Goal: Transaction & Acquisition: Purchase product/service

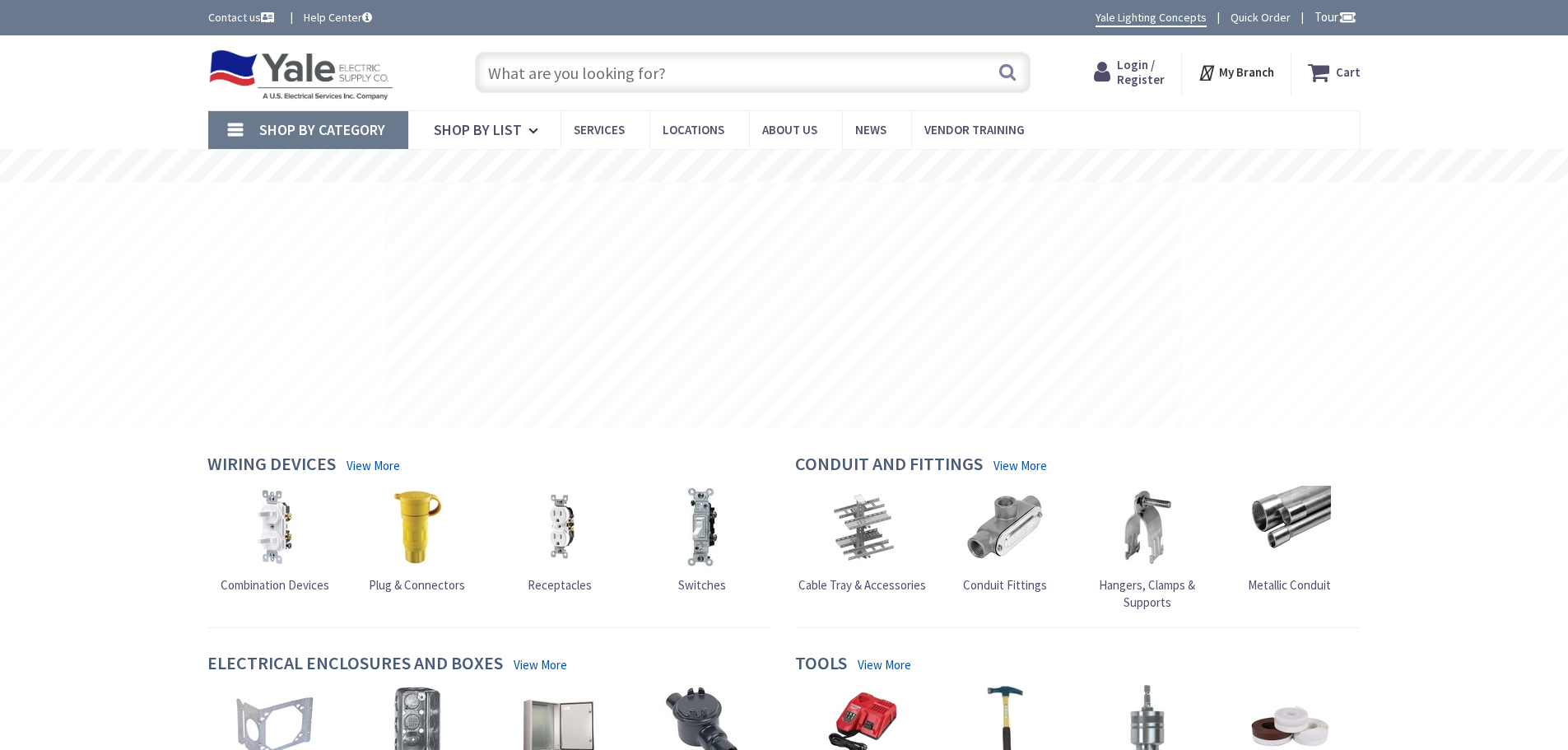
type input "PA-29, [GEOGRAPHIC_DATA], [GEOGRAPHIC_DATA] 18657, [GEOGRAPHIC_DATA]"
click at [1128, 70] on span "Login / Register" at bounding box center [1140, 72] width 48 height 31
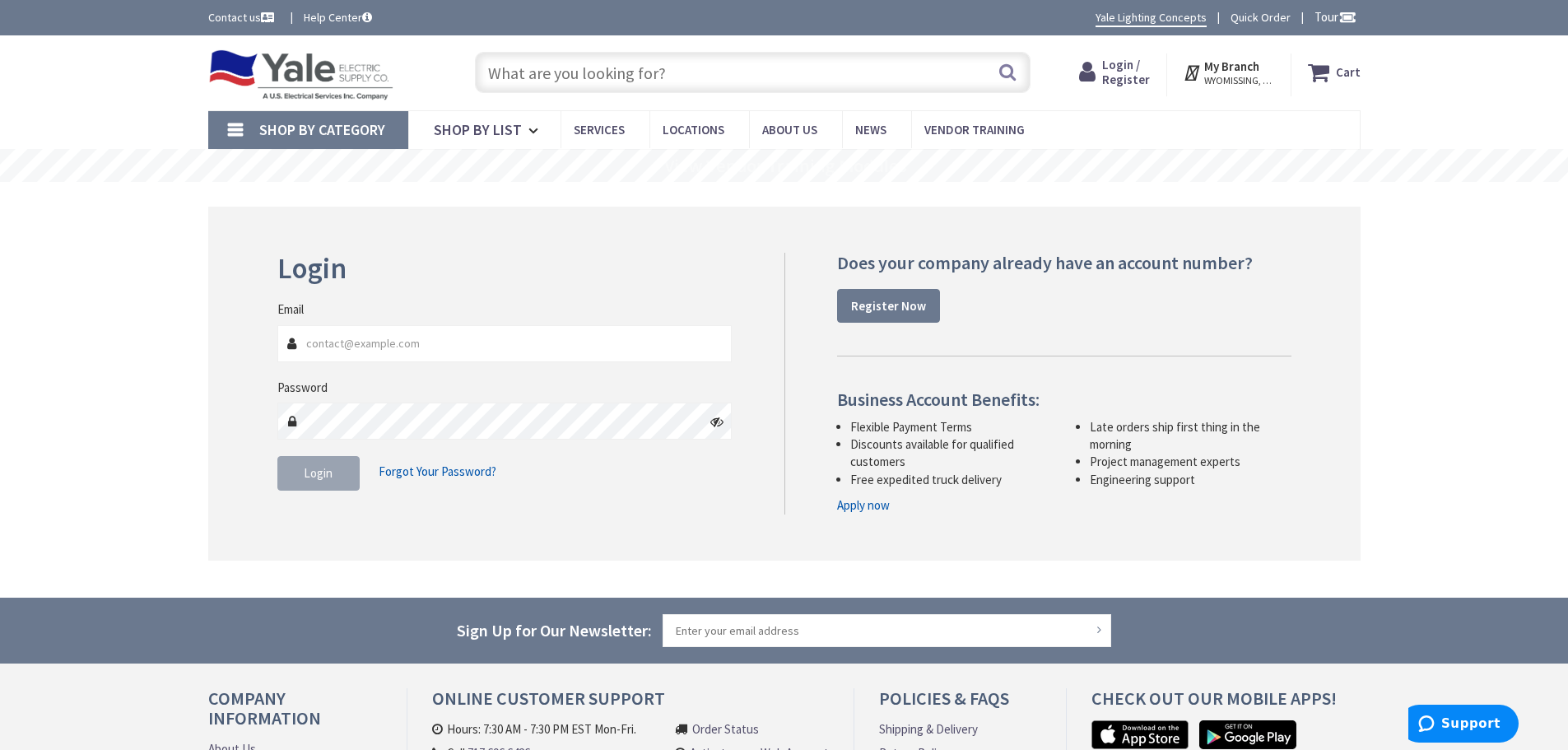
click at [364, 353] on input "Email" at bounding box center [504, 343] width 455 height 37
type input "[PERSON_NAME][EMAIL_ADDRESS][DOMAIN_NAME]"
click at [309, 481] on span "Login" at bounding box center [318, 472] width 29 height 15
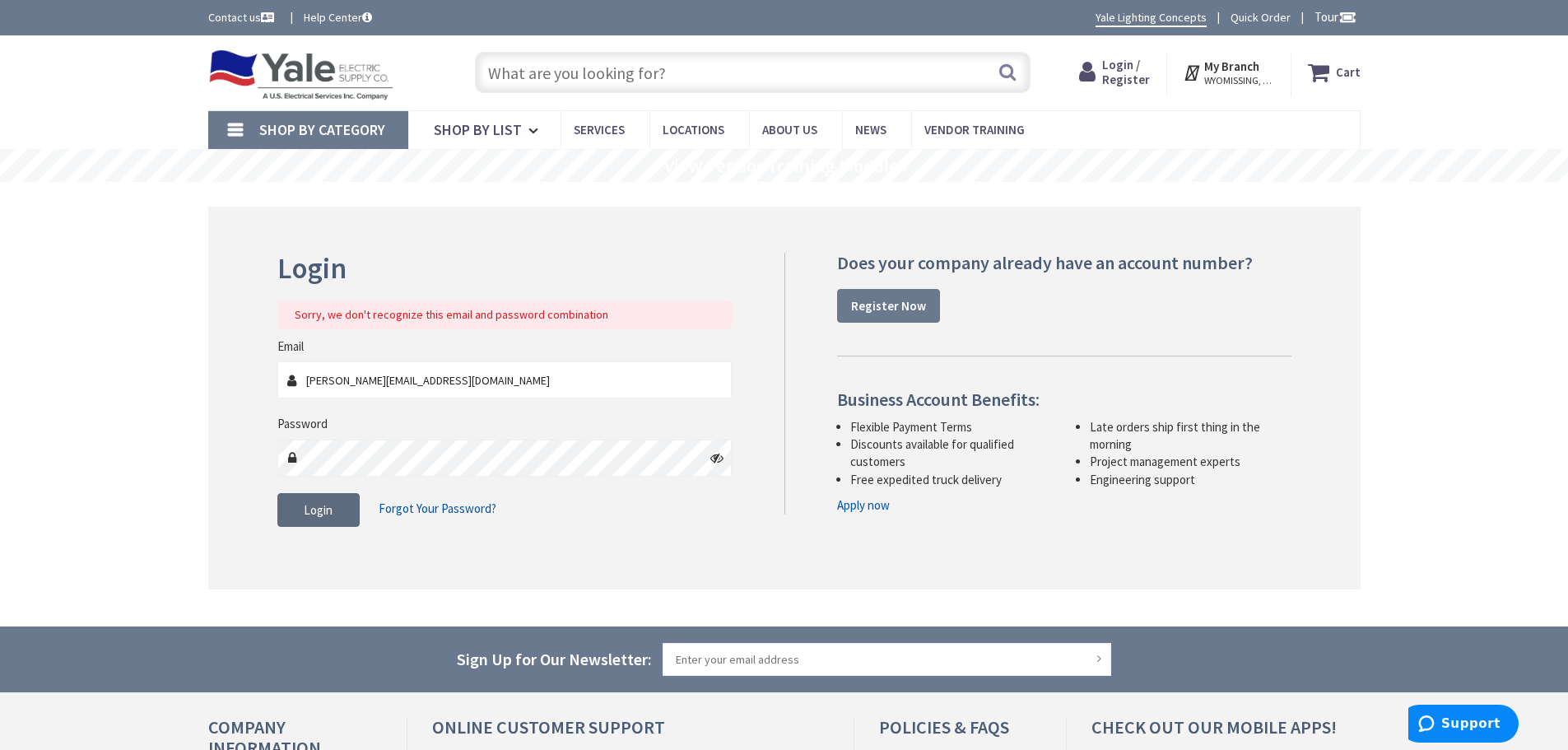
click at [325, 509] on span "Login" at bounding box center [318, 510] width 29 height 15
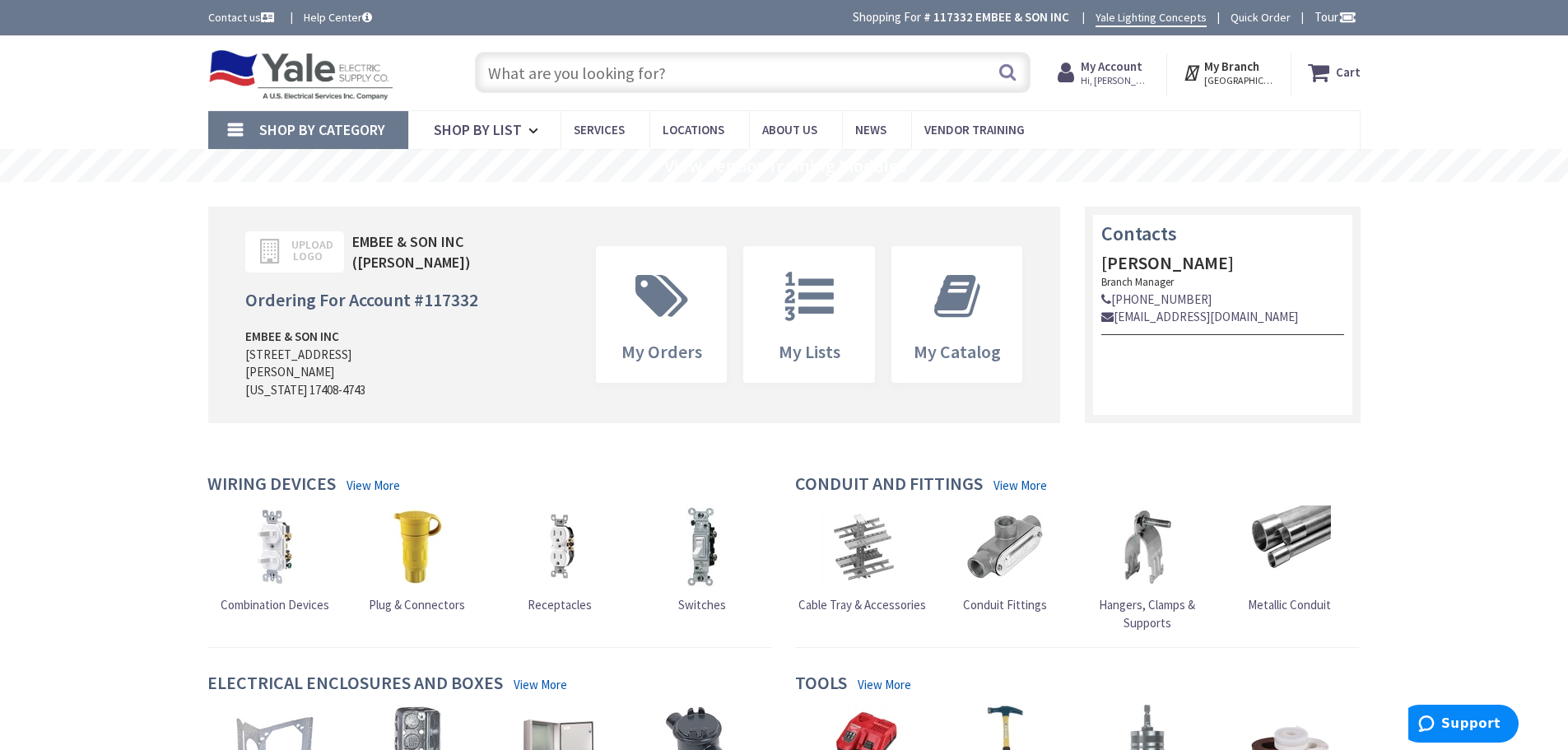
click at [238, 128] on link "Shop By Category" at bounding box center [308, 130] width 200 height 38
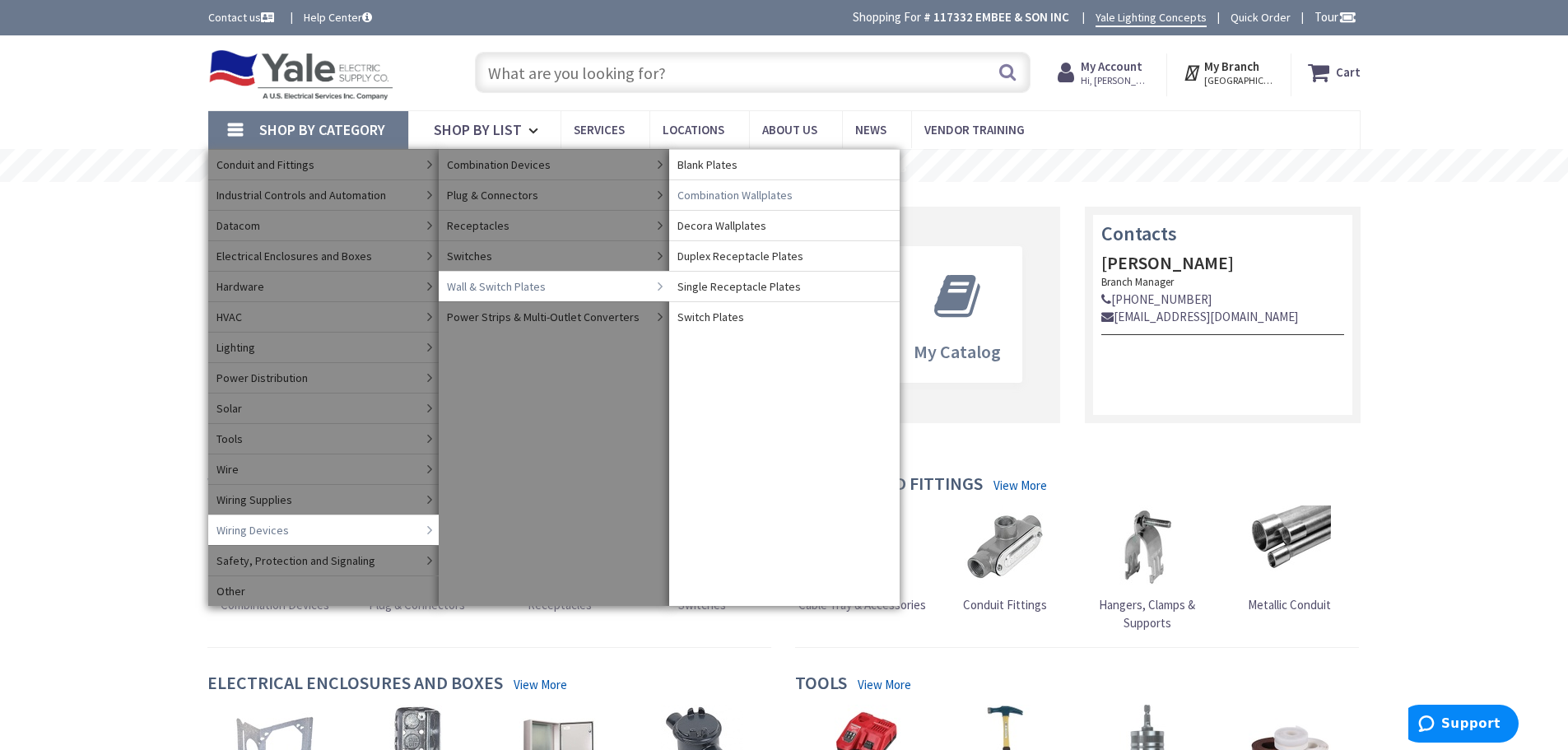
click at [801, 189] on link "Combination Wallplates" at bounding box center [784, 195] width 231 height 31
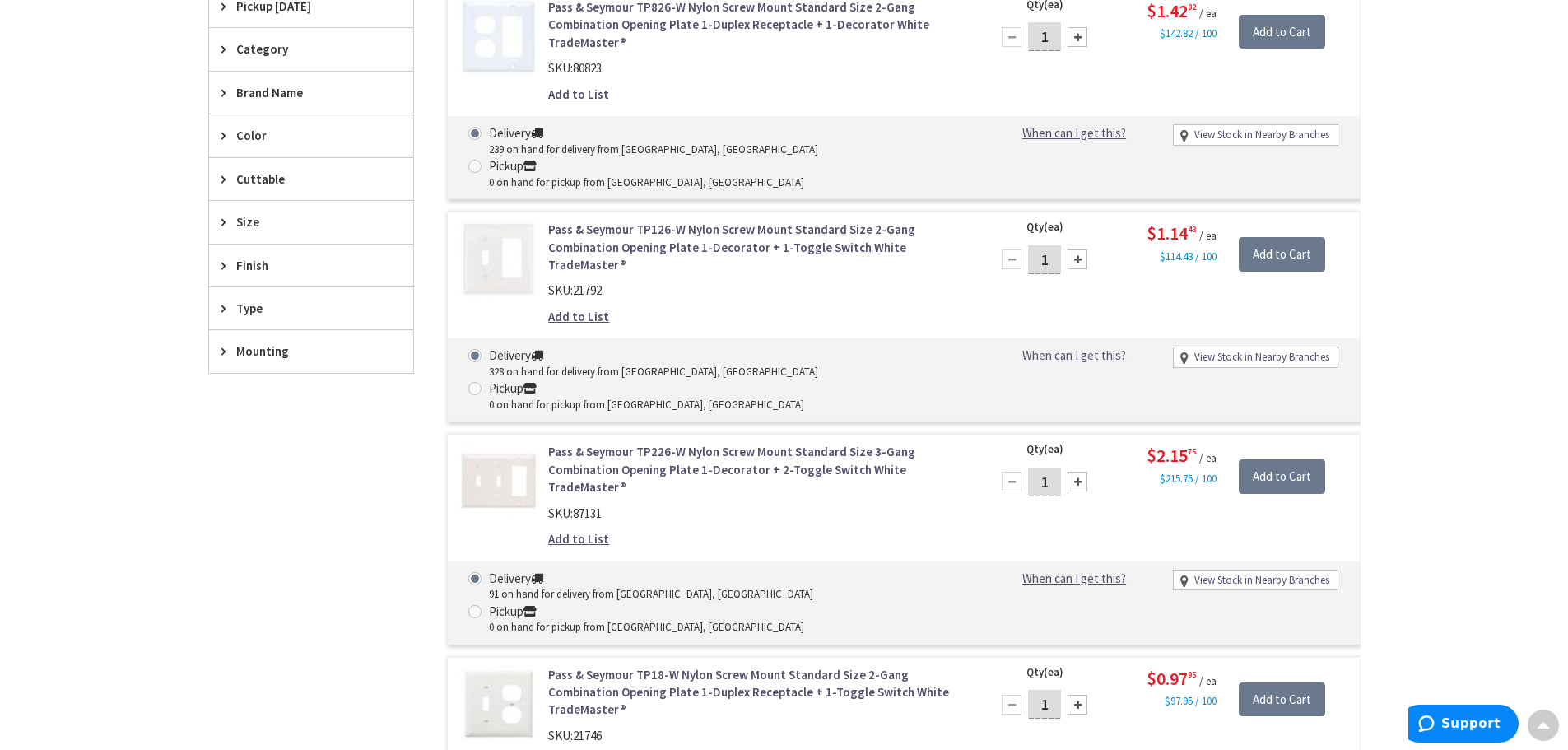
scroll to position [247, 0]
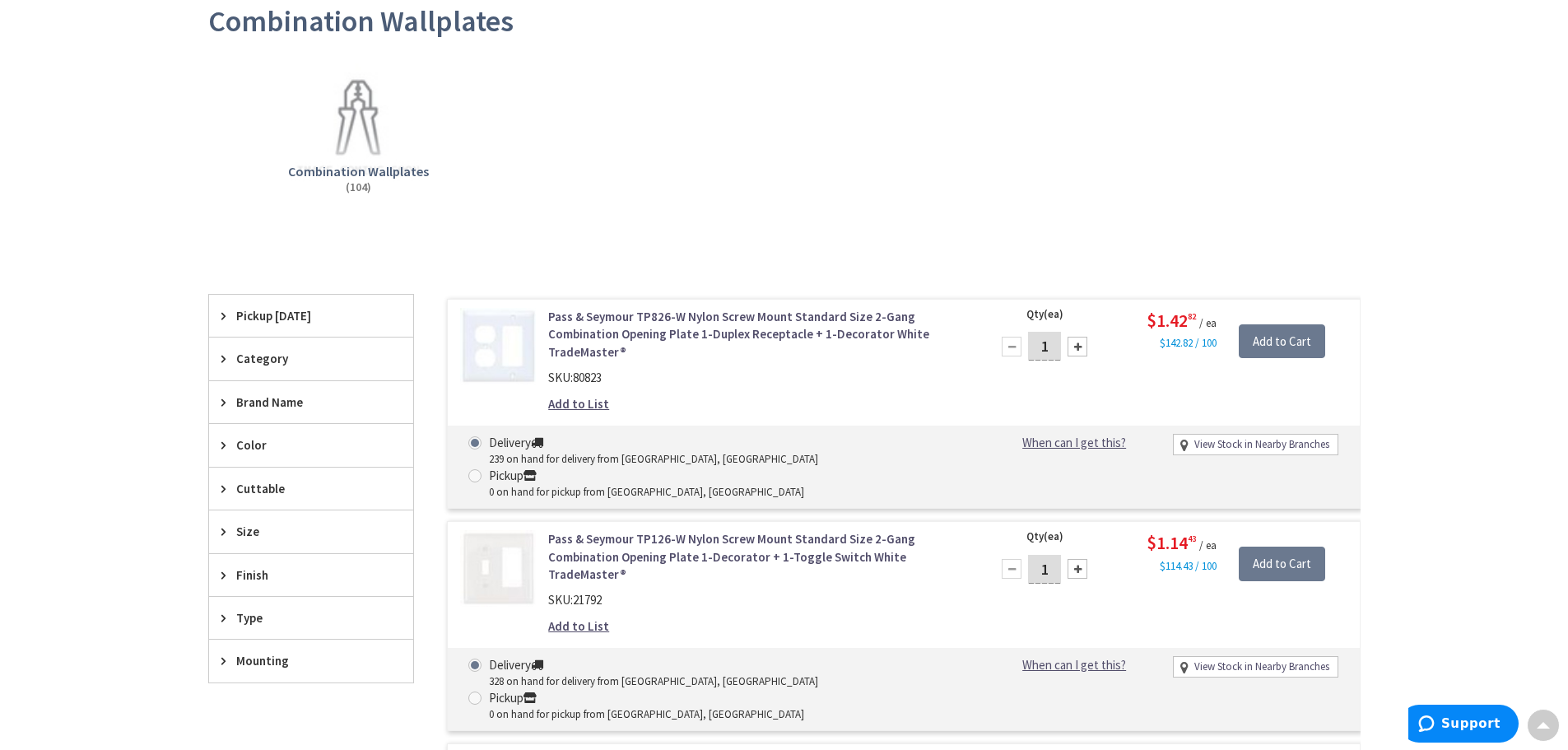
click at [263, 618] on span "Type" at bounding box center [303, 617] width 135 height 17
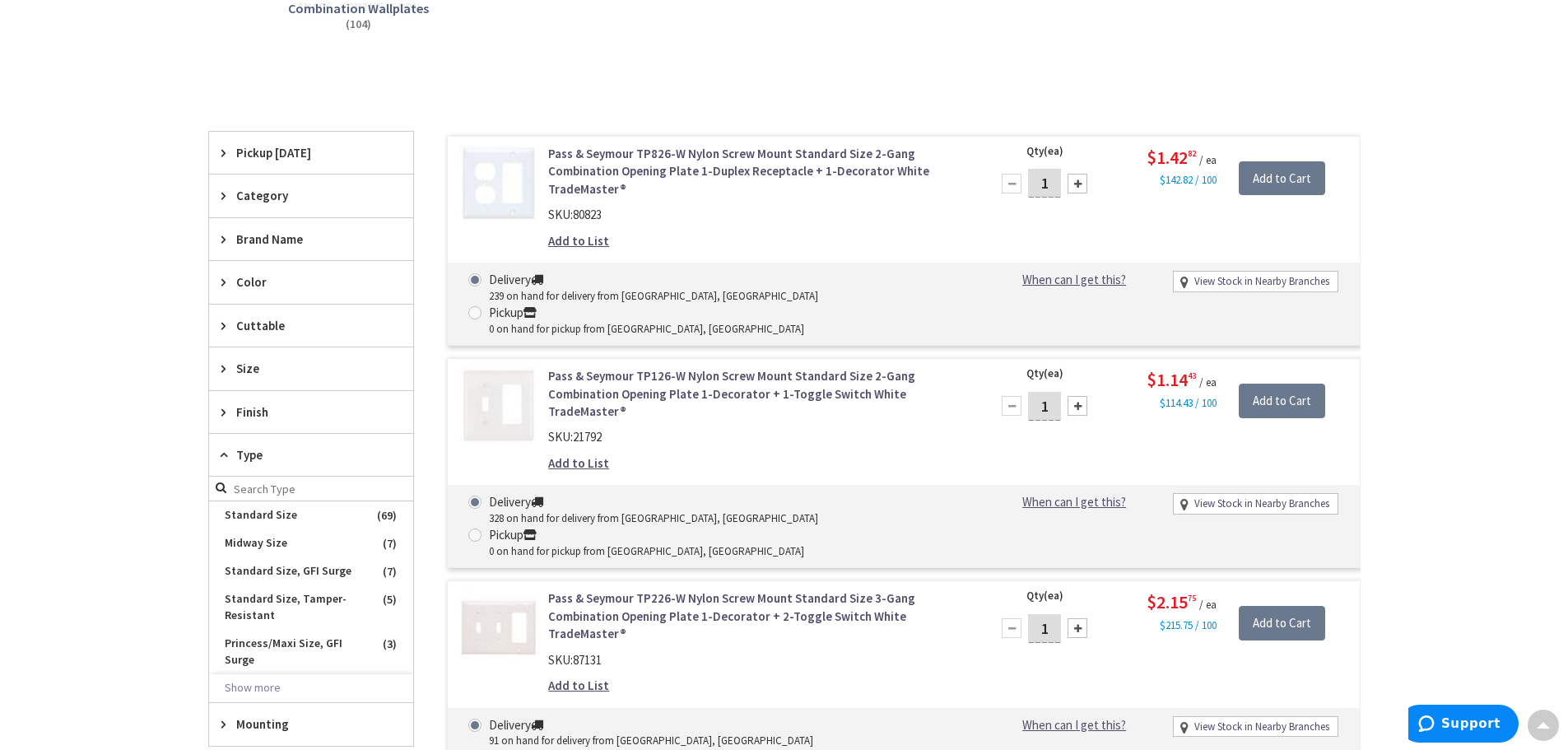
scroll to position [412, 0]
click at [272, 452] on span "Type" at bounding box center [303, 452] width 135 height 17
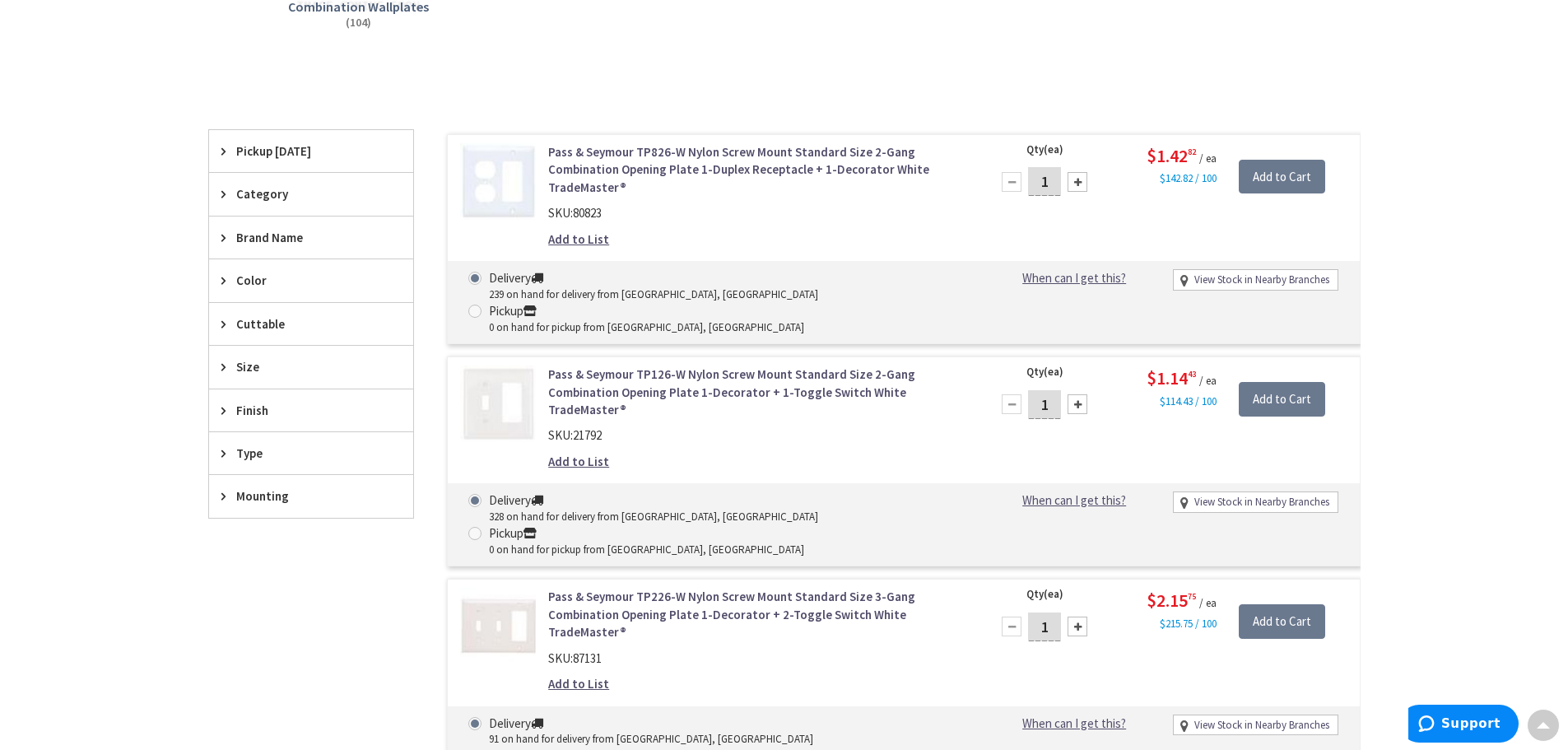
click at [273, 408] on span "Finish" at bounding box center [303, 410] width 135 height 17
click at [273, 407] on span "Finish" at bounding box center [303, 410] width 135 height 17
click at [275, 455] on span "Type" at bounding box center [303, 452] width 135 height 17
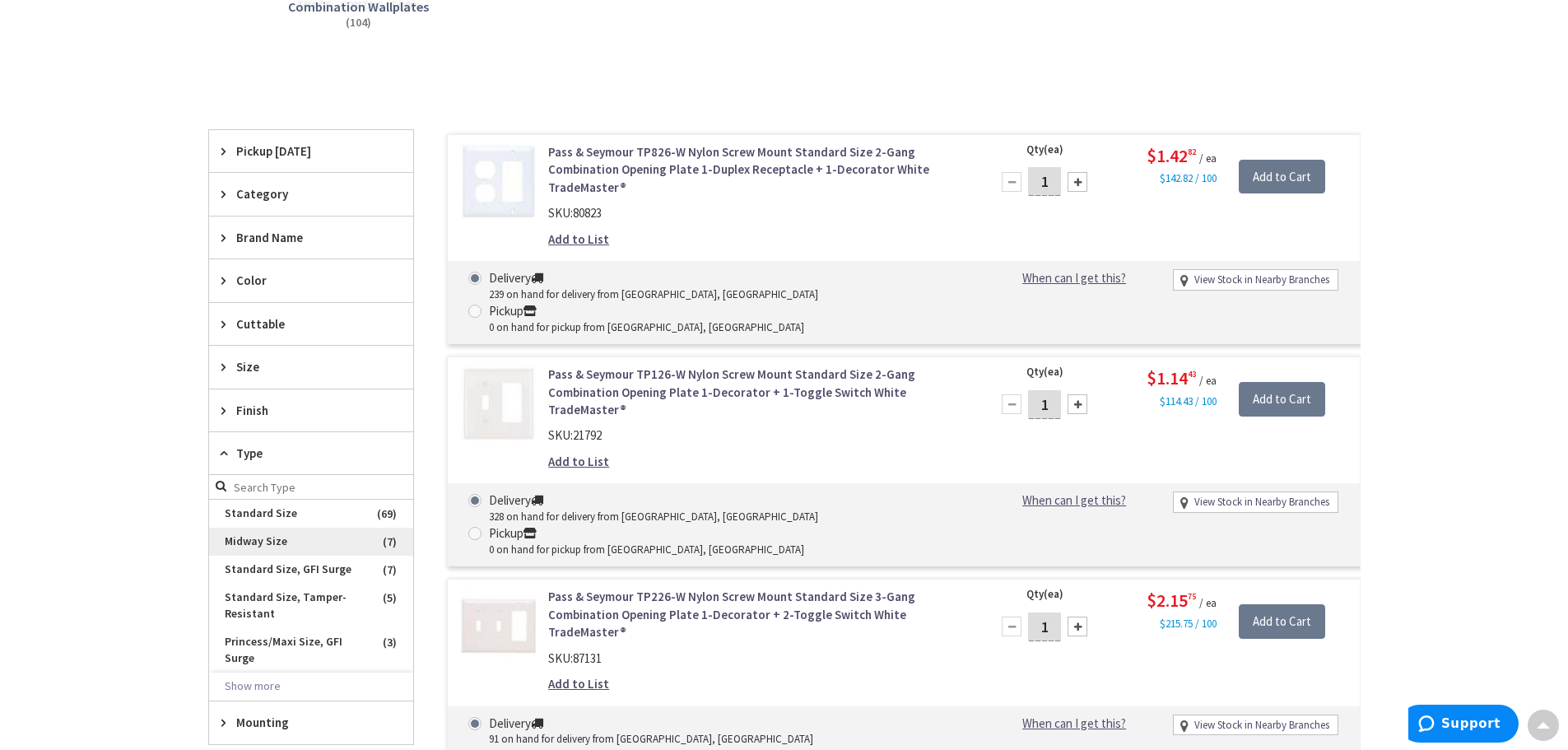
click at [260, 544] on span "Midway Size" at bounding box center [311, 541] width 205 height 28
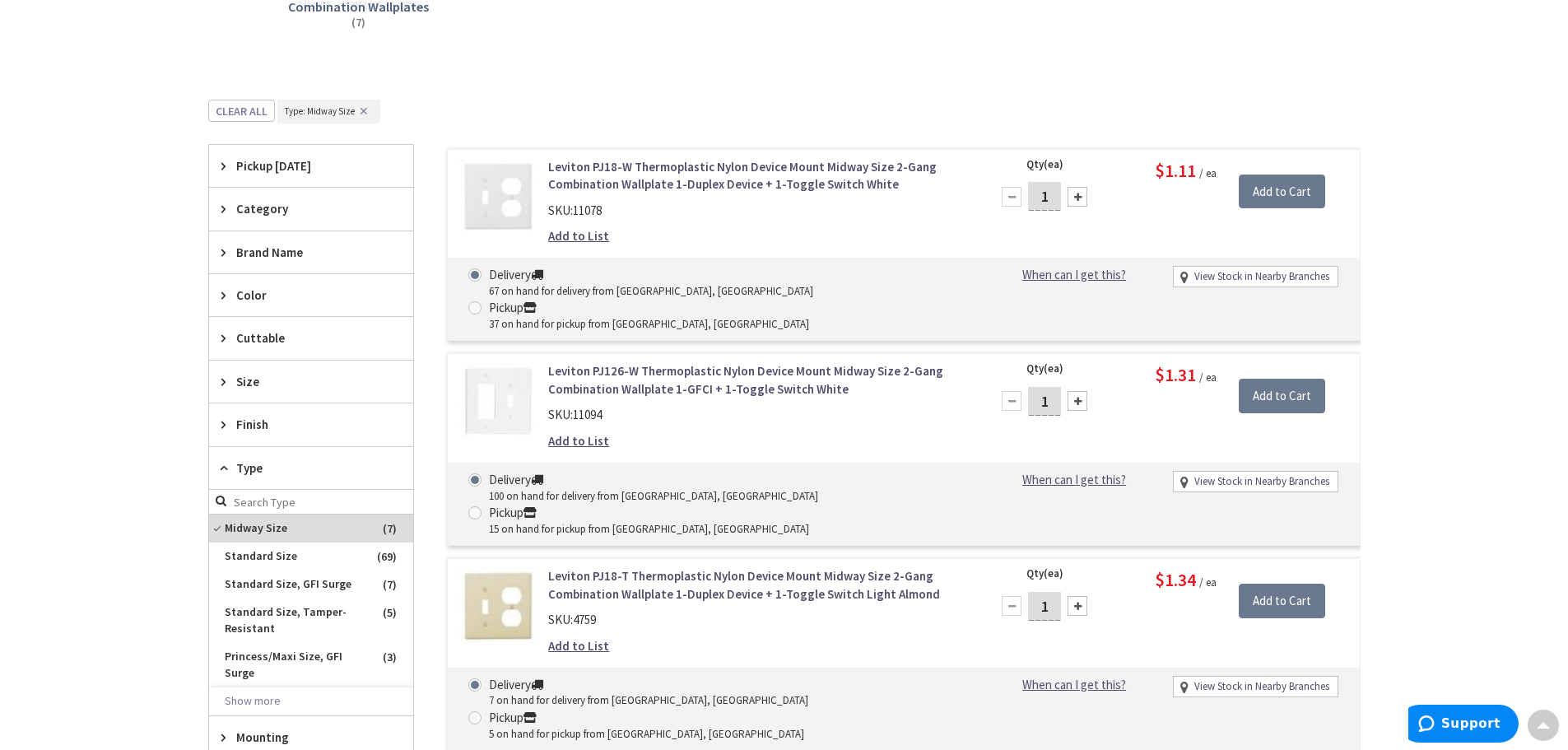
click at [297, 210] on span "Category" at bounding box center [303, 208] width 135 height 17
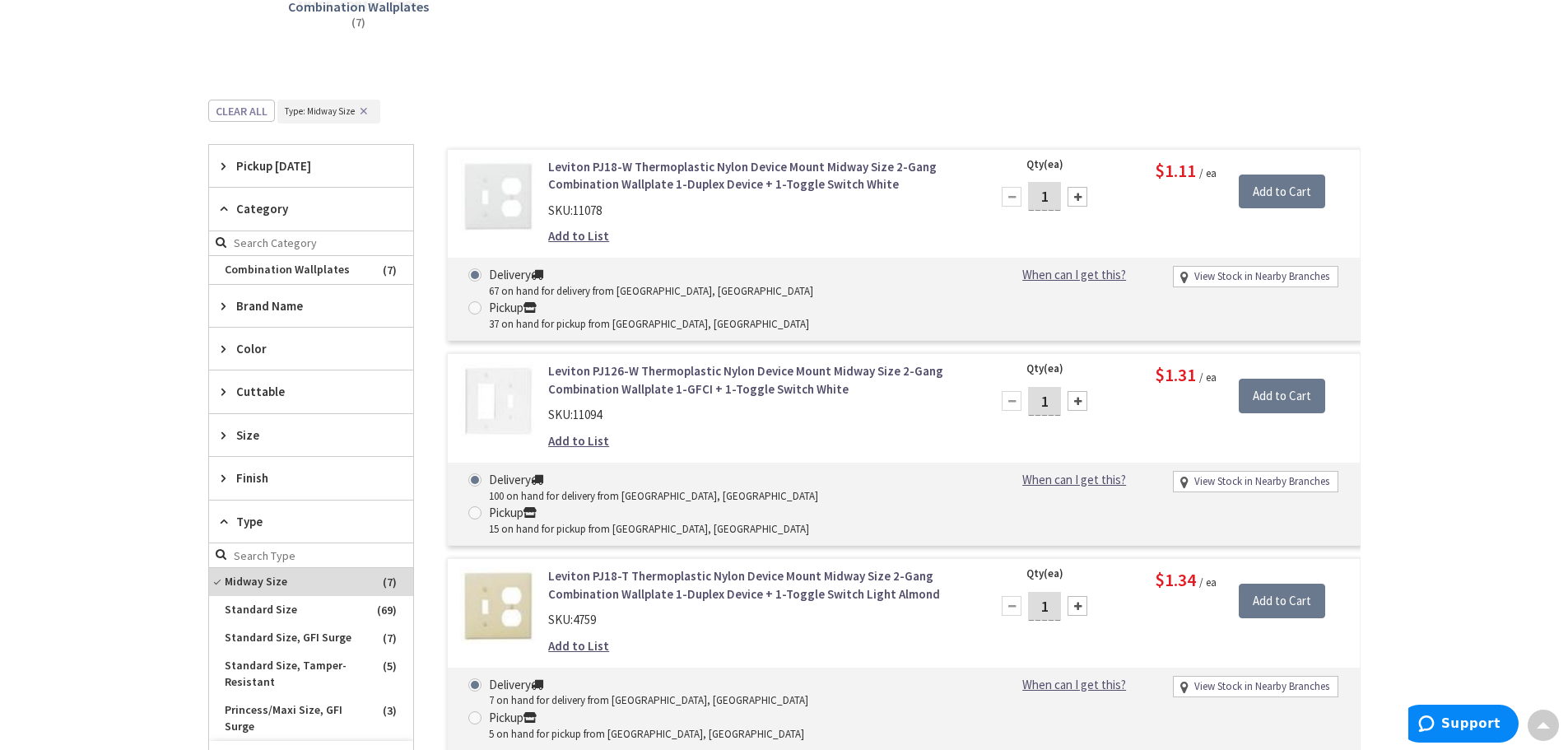
click at [289, 209] on span "Category" at bounding box center [303, 208] width 135 height 17
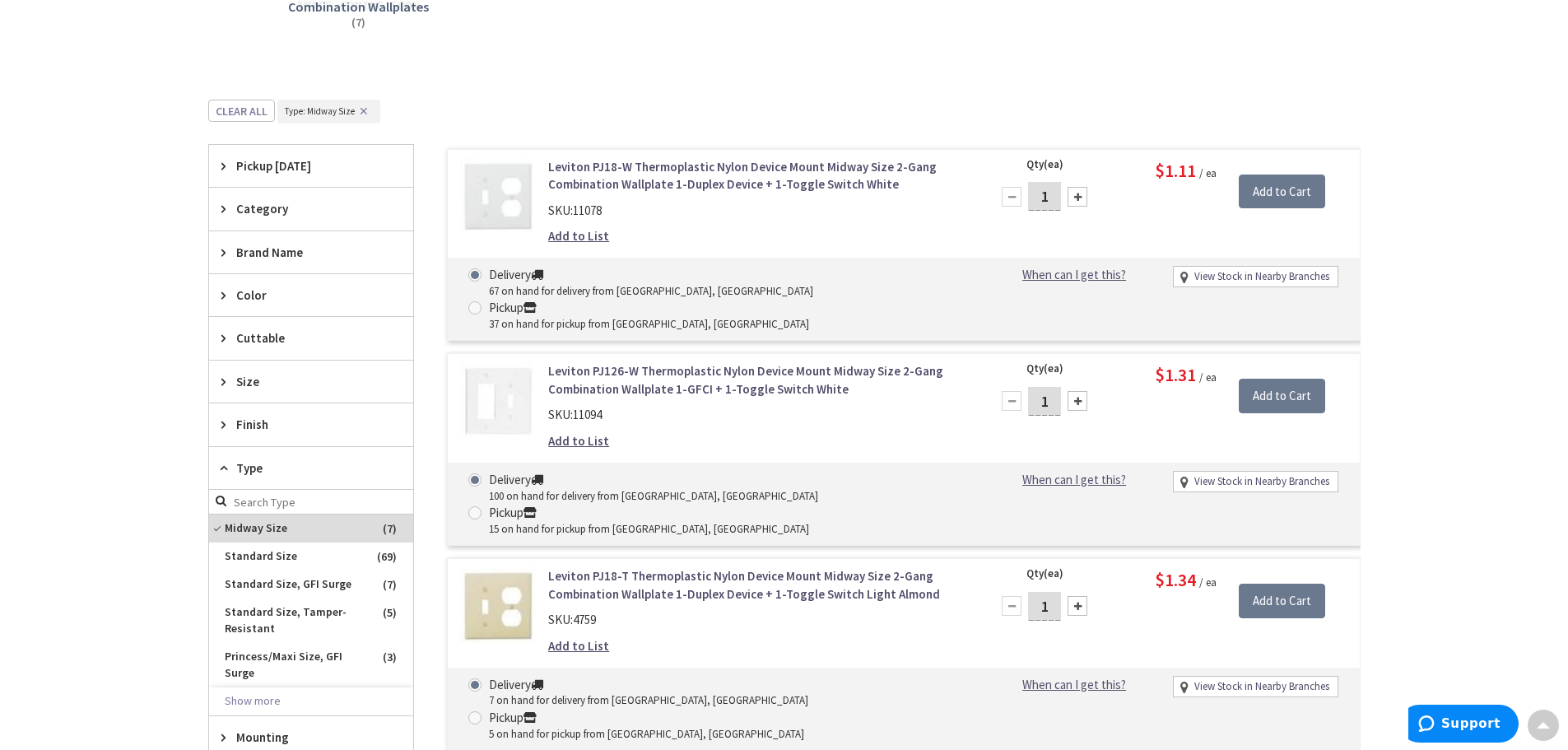
click at [291, 255] on span "Brand Name" at bounding box center [303, 252] width 135 height 17
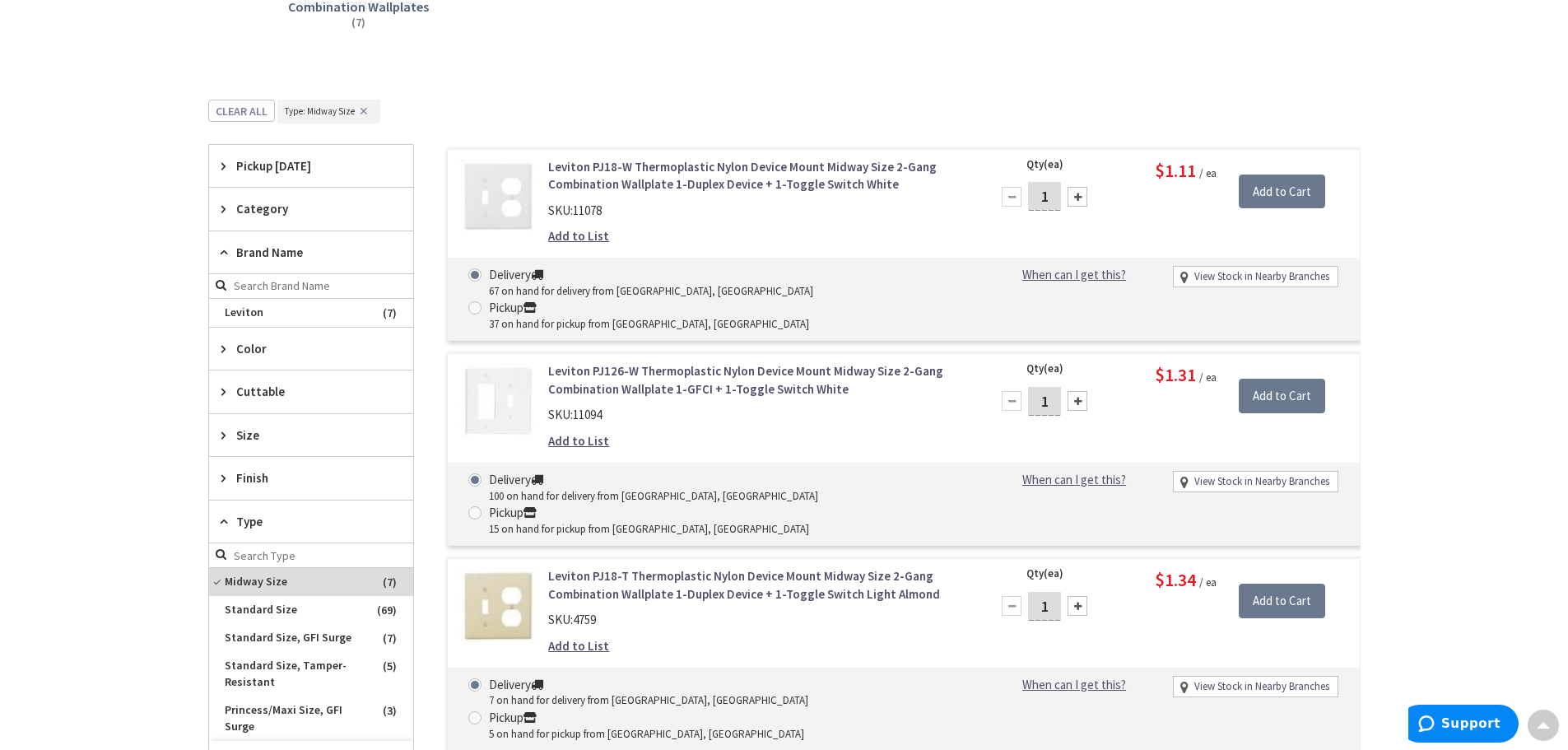
click at [291, 255] on span "Brand Name" at bounding box center [303, 252] width 135 height 17
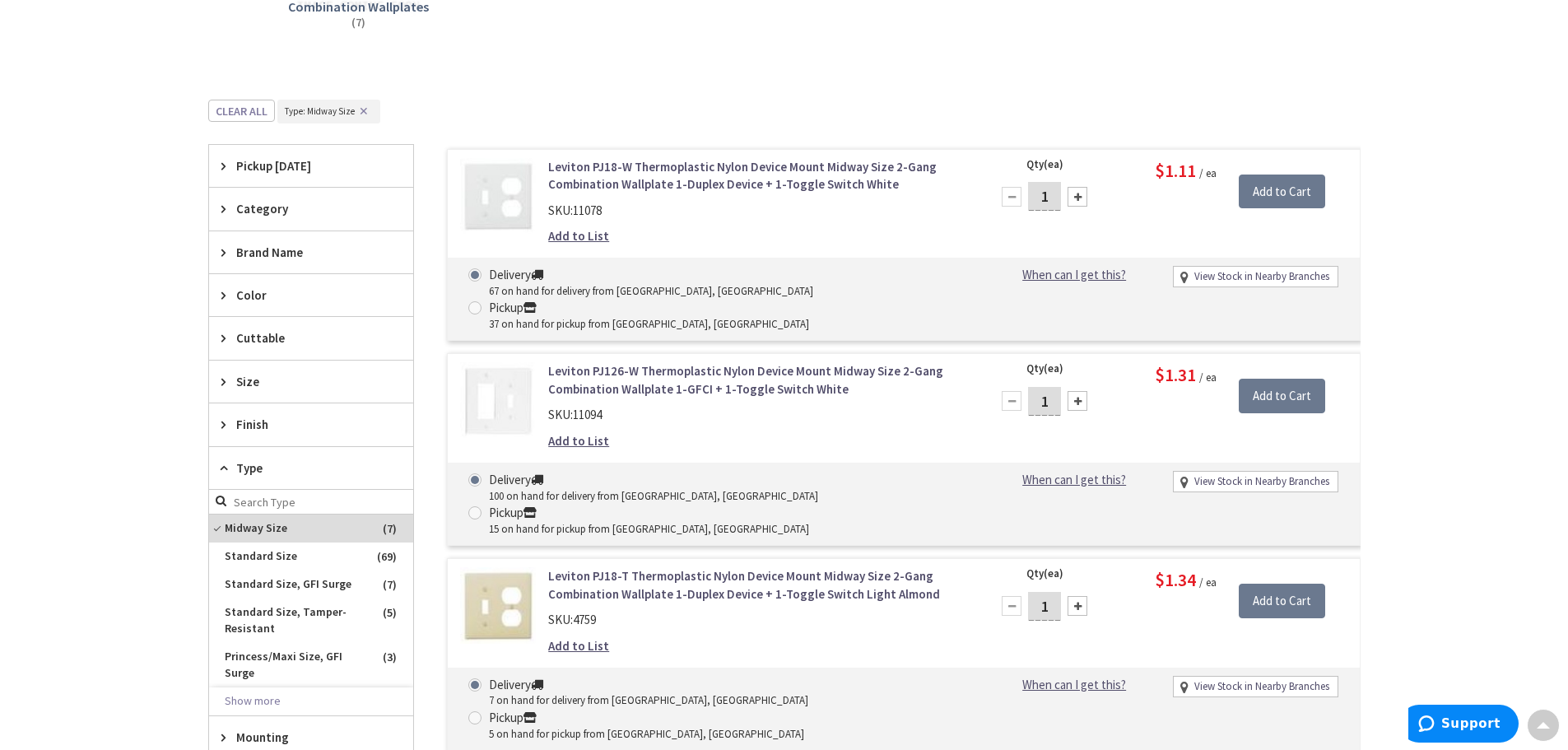
click at [280, 286] on span "Color" at bounding box center [303, 294] width 135 height 17
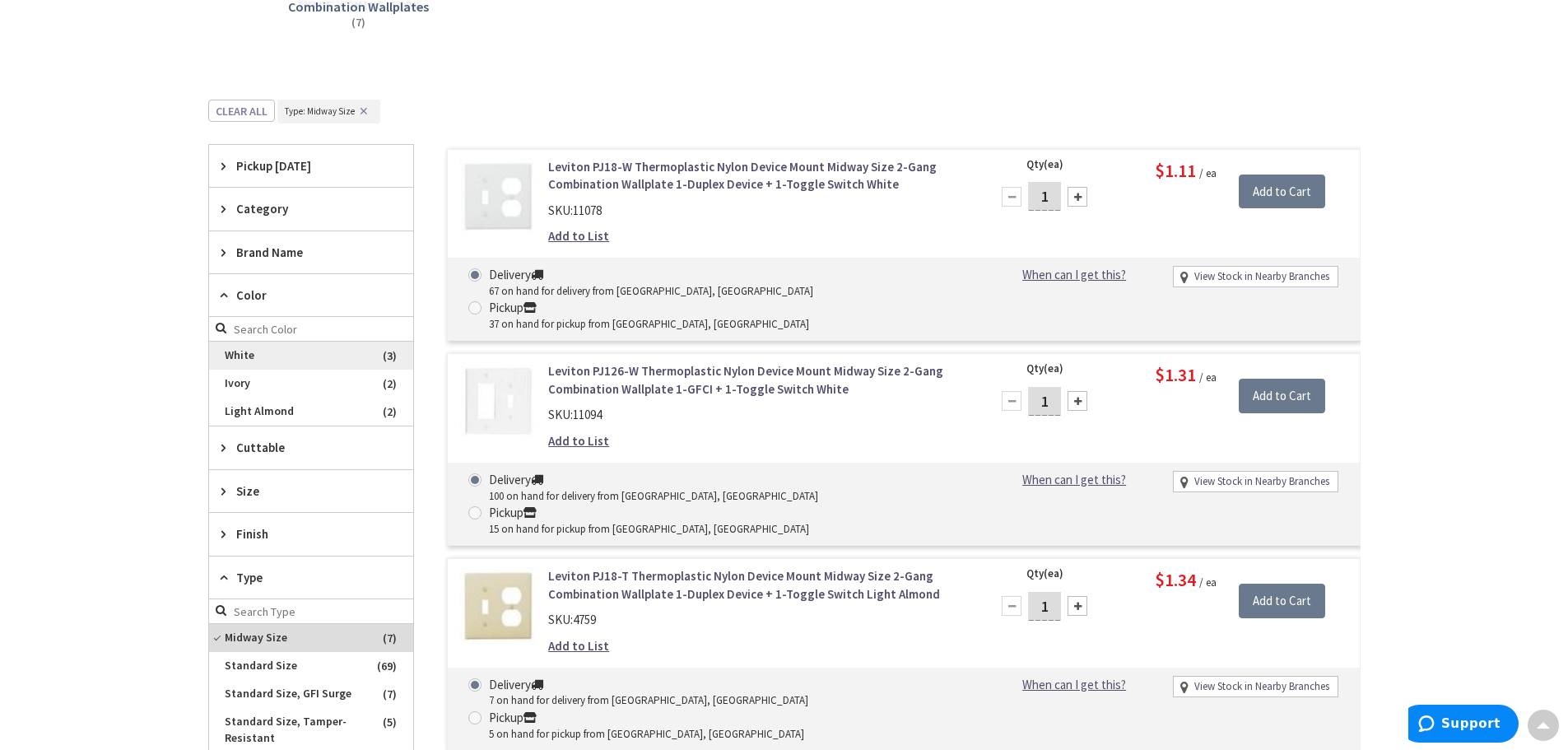
click at [234, 355] on span "White" at bounding box center [311, 355] width 205 height 28
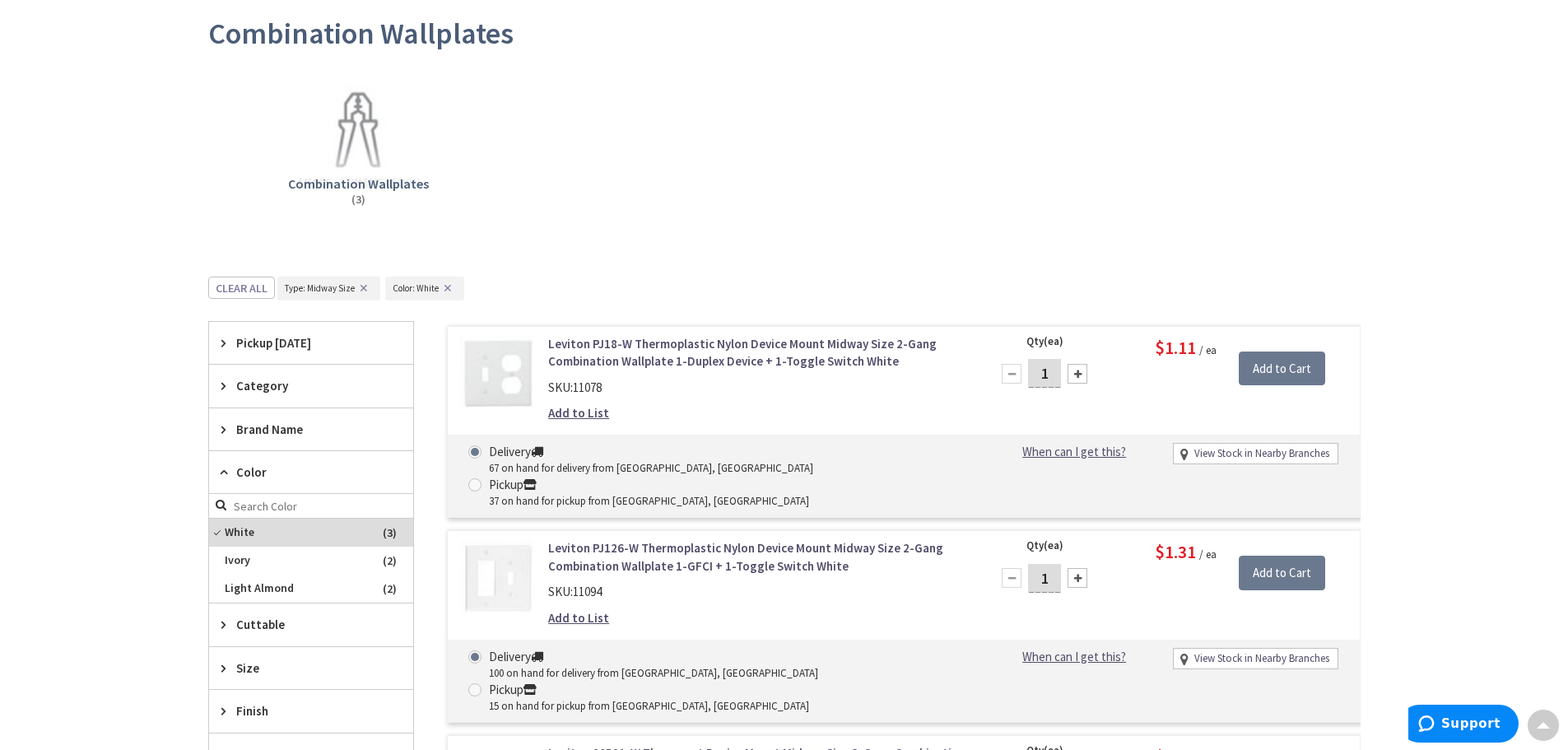
scroll to position [164, 0]
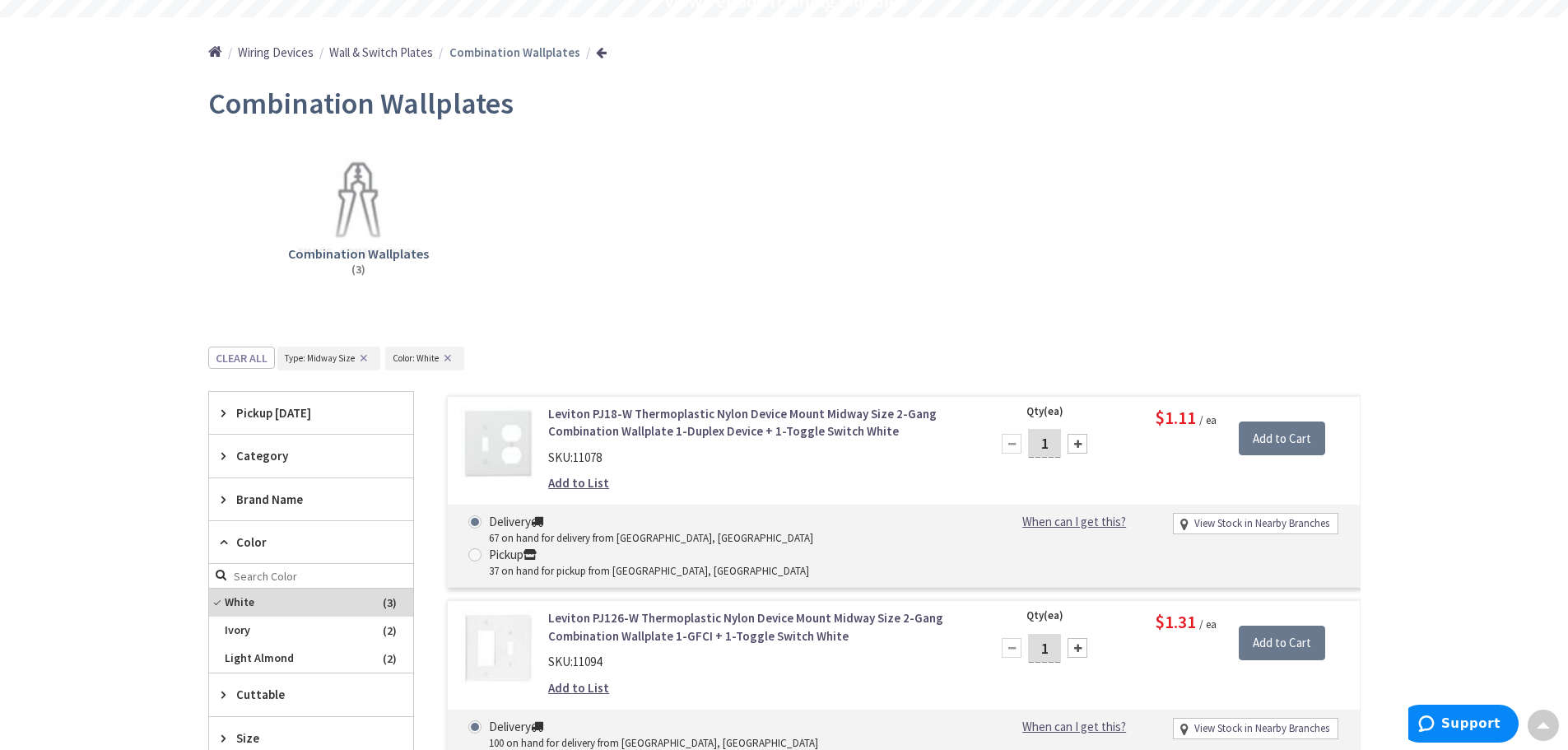
click at [448, 359] on button "✕" at bounding box center [448, 358] width 18 height 12
click at [366, 358] on button "✕" at bounding box center [363, 358] width 18 height 12
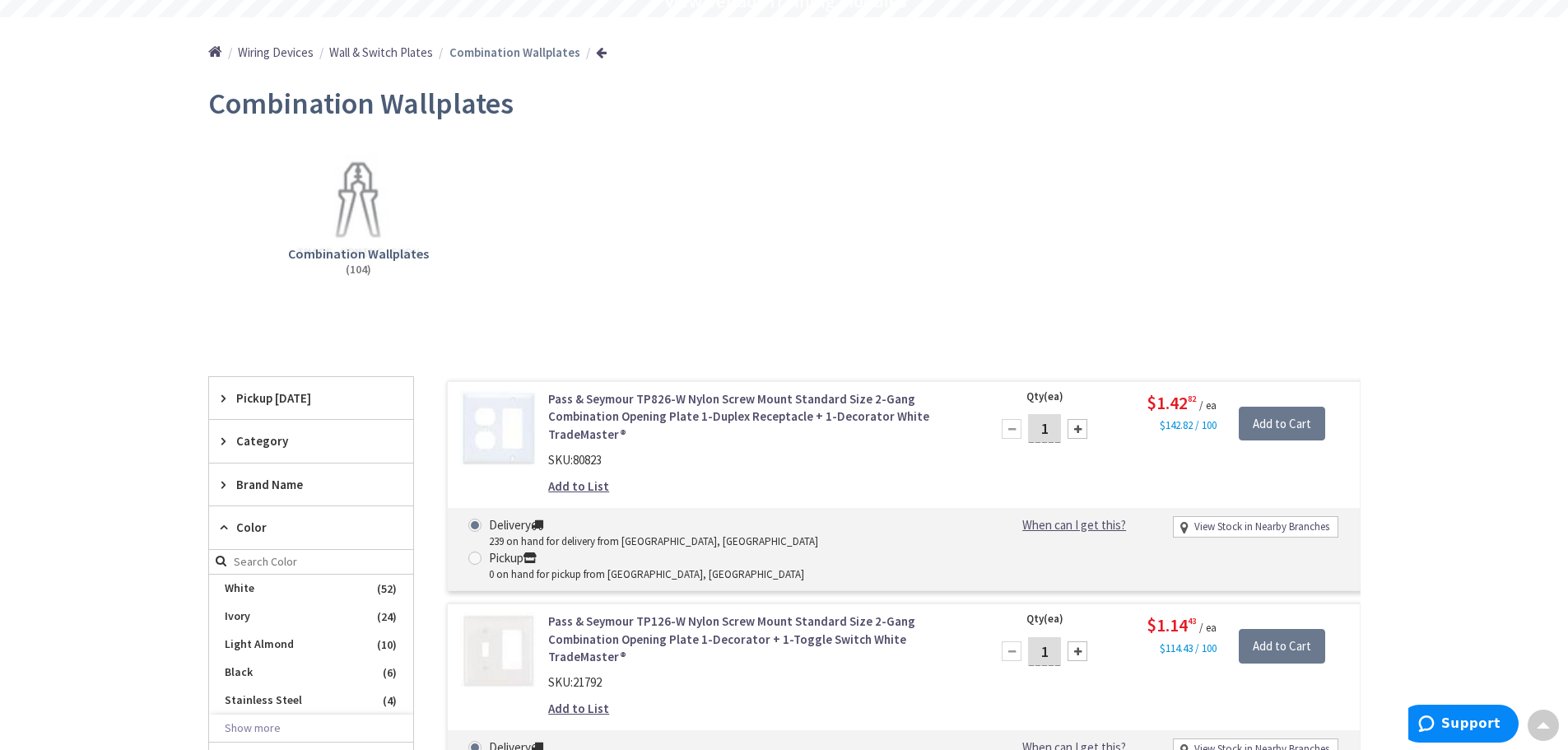
click at [224, 522] on icon at bounding box center [228, 528] width 13 height 13
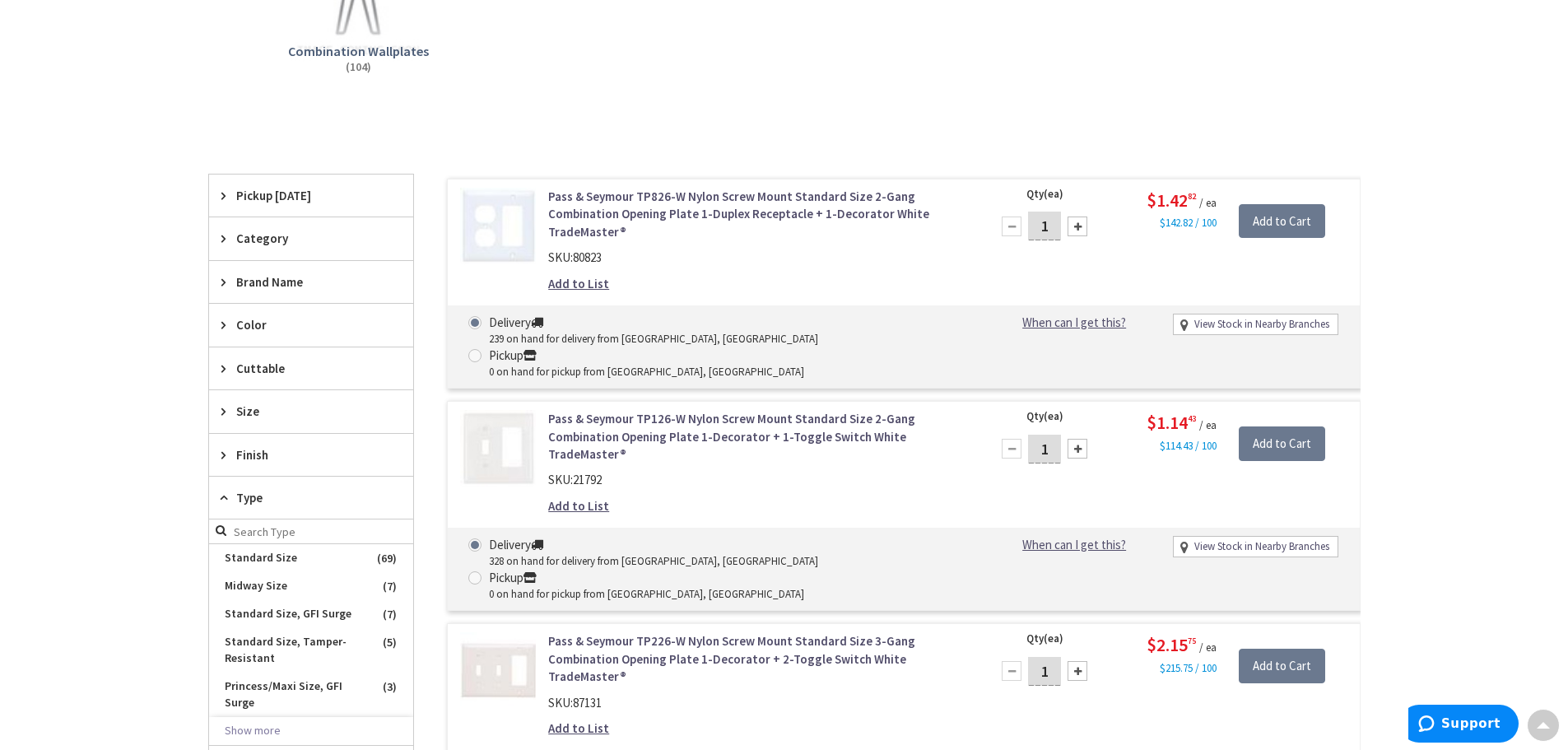
scroll to position [412, 0]
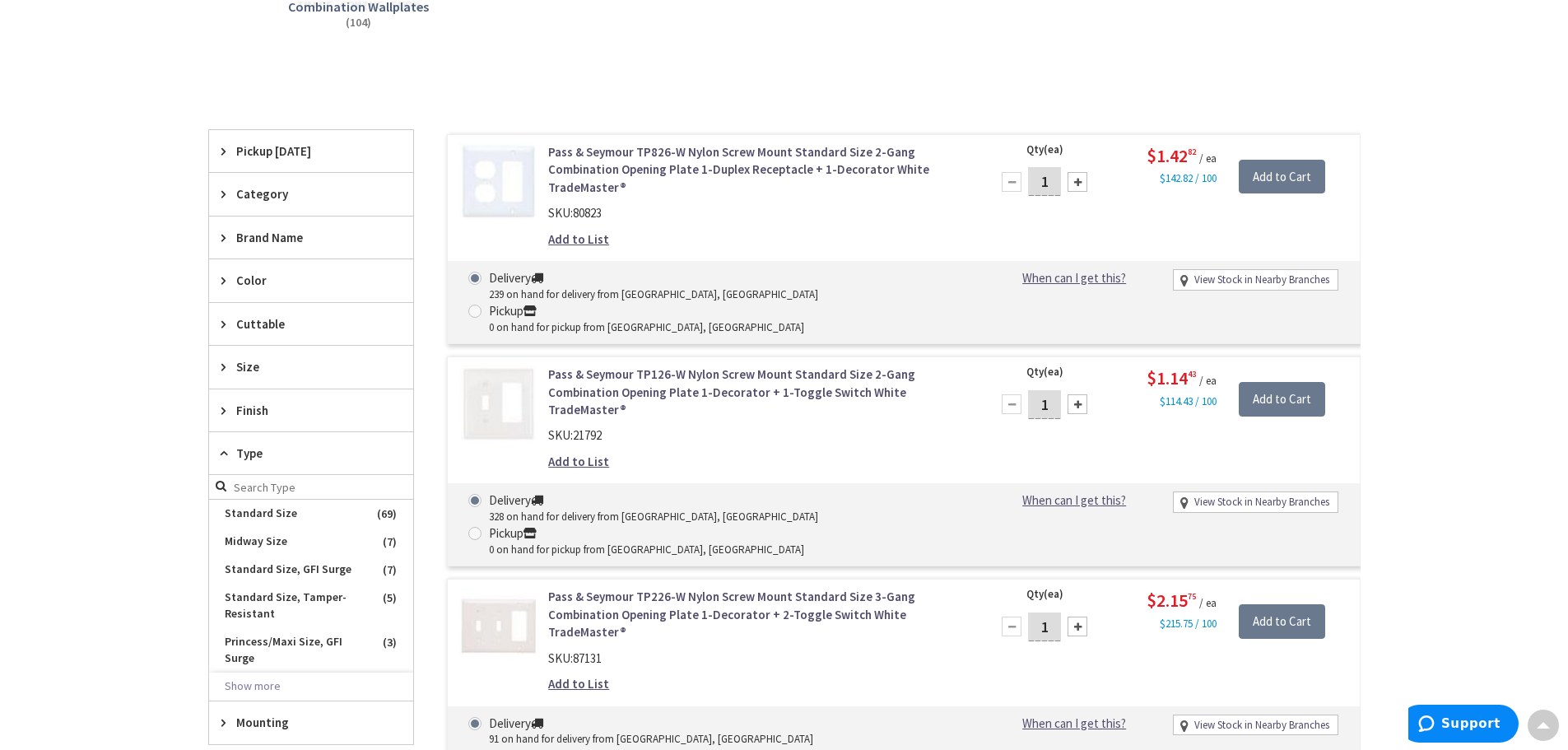
click at [222, 453] on icon at bounding box center [228, 453] width 13 height 13
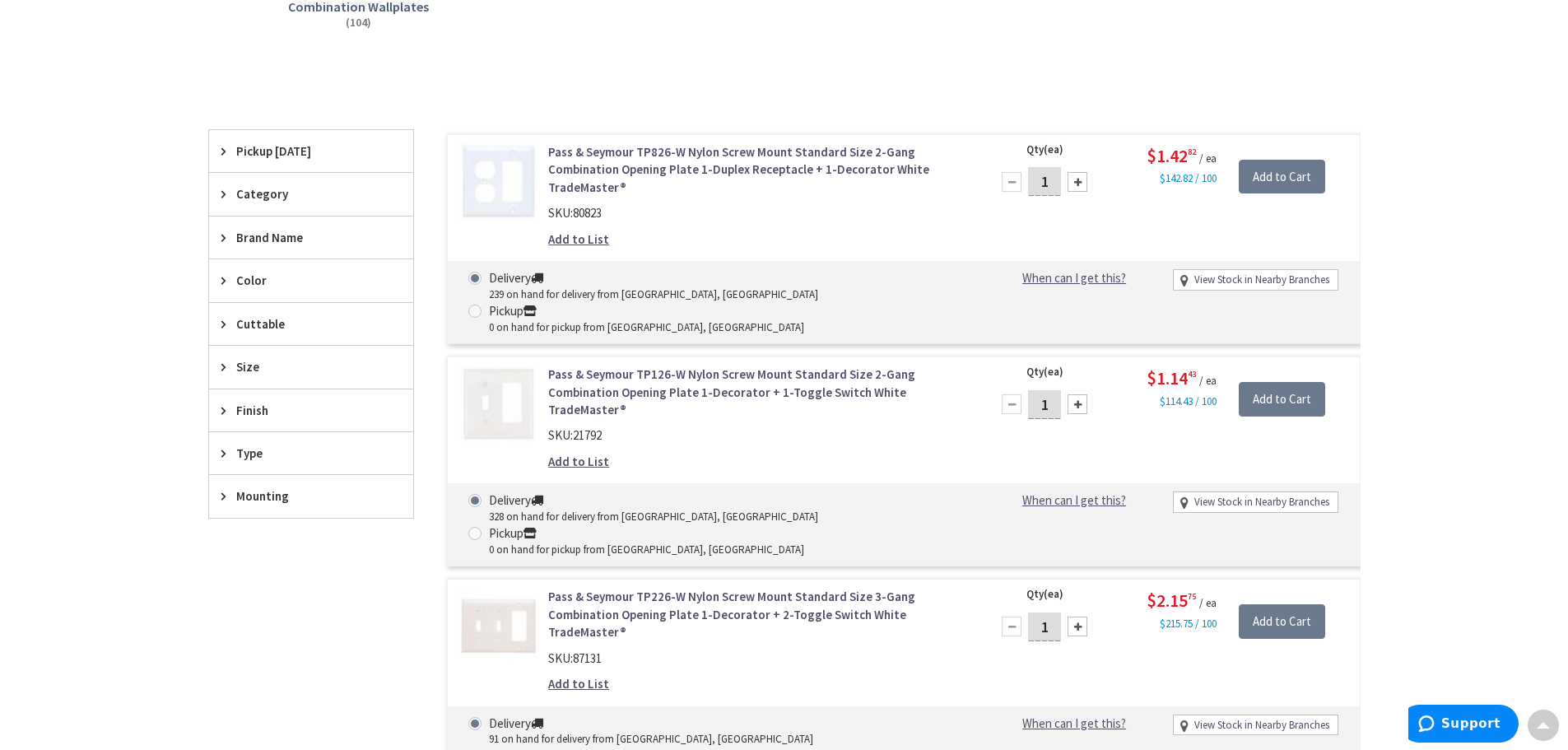
click at [217, 368] on div "Size" at bounding box center [311, 366] width 205 height 42
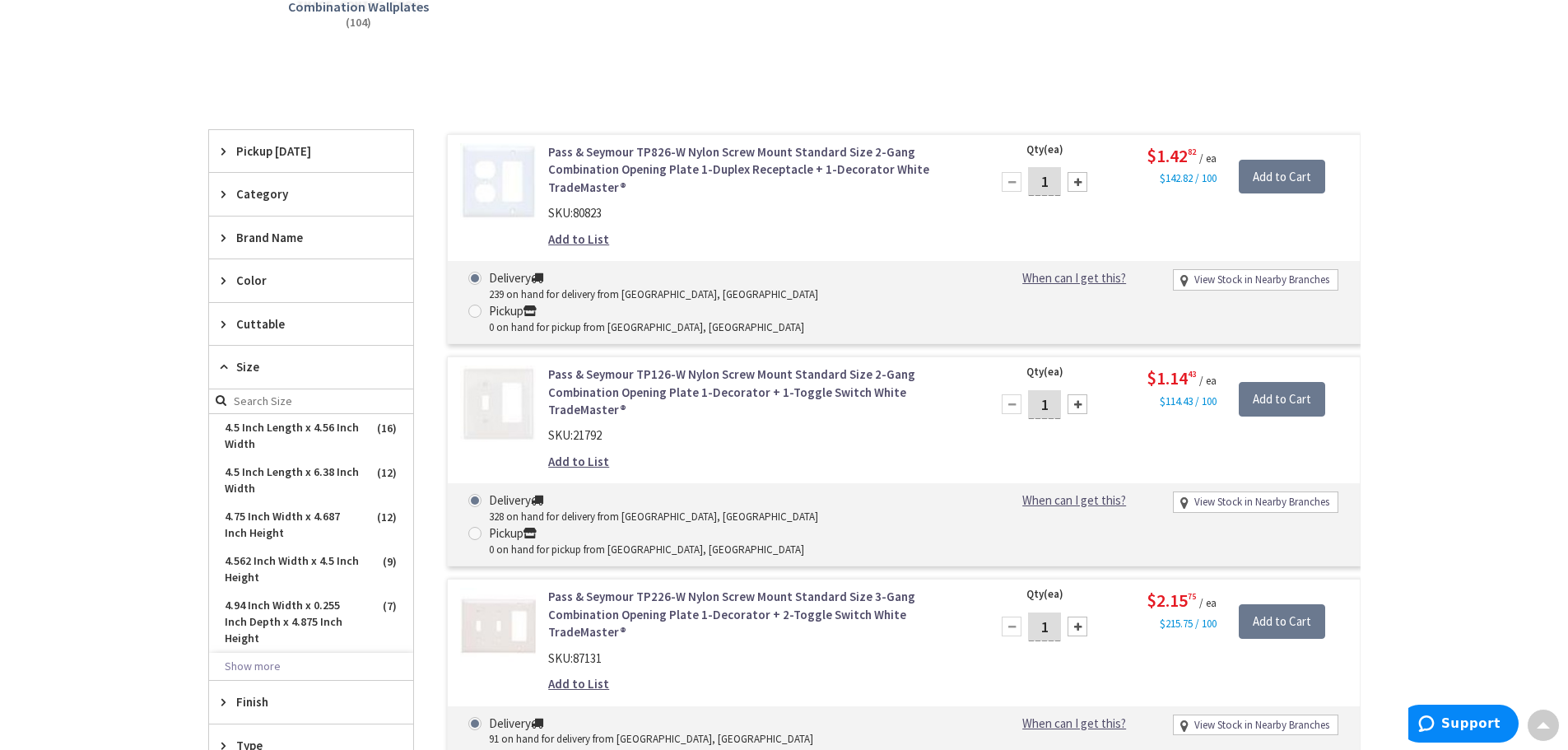
click at [216, 367] on div "Size" at bounding box center [311, 367] width 205 height 43
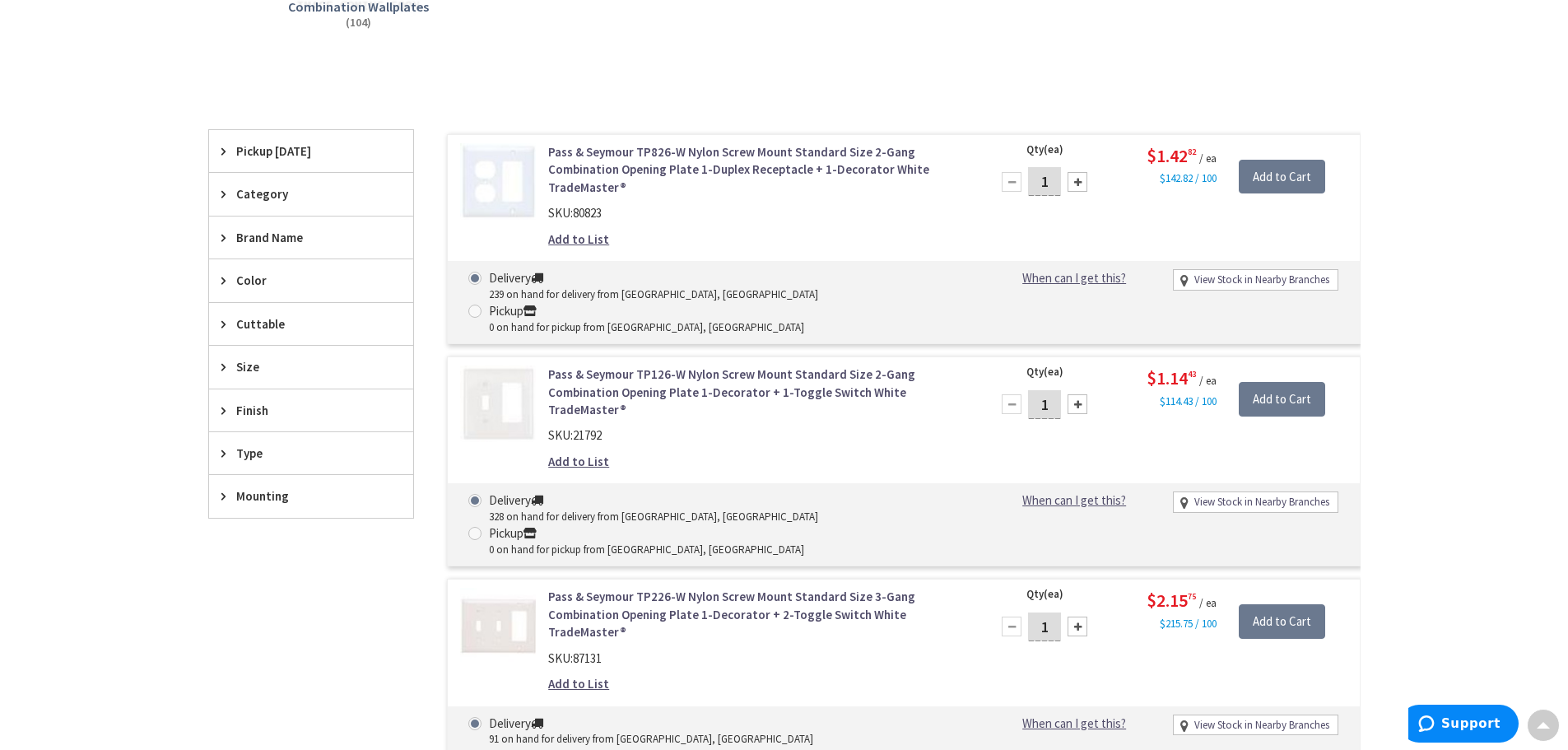
click at [219, 321] on div "Cuttable" at bounding box center [311, 324] width 205 height 42
click at [222, 321] on icon at bounding box center [228, 324] width 13 height 13
click at [223, 240] on icon at bounding box center [228, 238] width 13 height 13
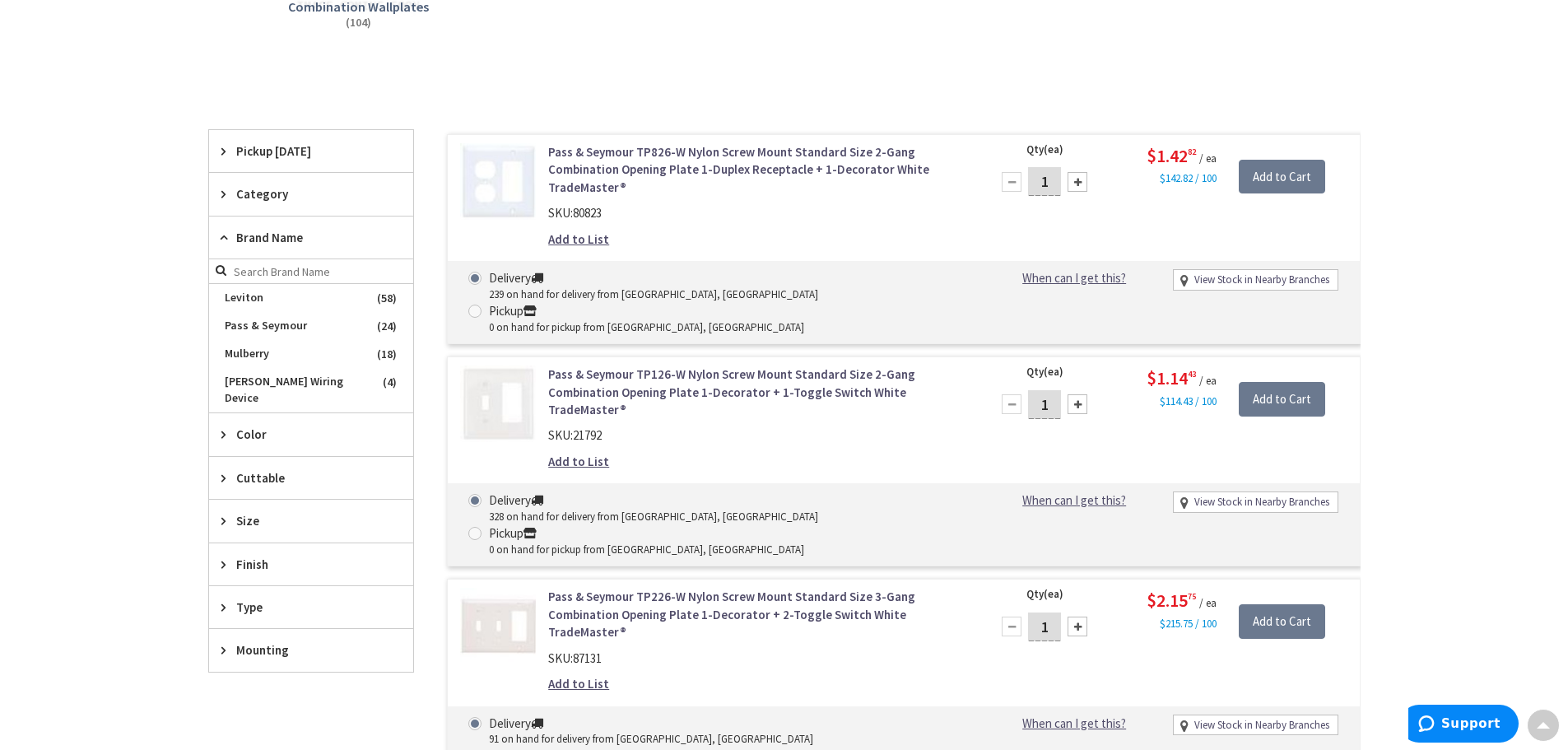
click at [223, 240] on icon at bounding box center [228, 238] width 13 height 13
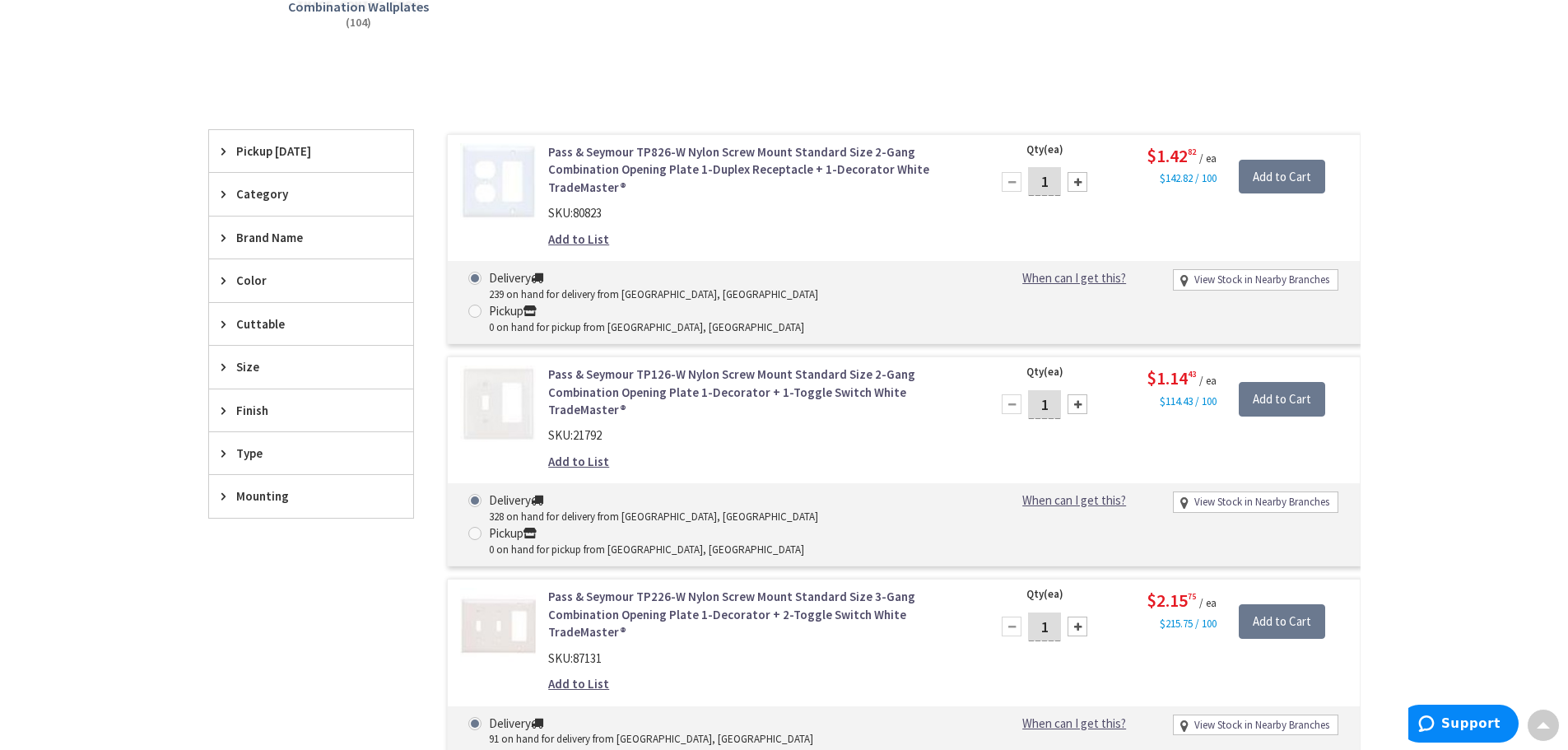
click at [220, 196] on div "Category" at bounding box center [311, 194] width 205 height 42
click at [222, 196] on icon at bounding box center [228, 194] width 13 height 13
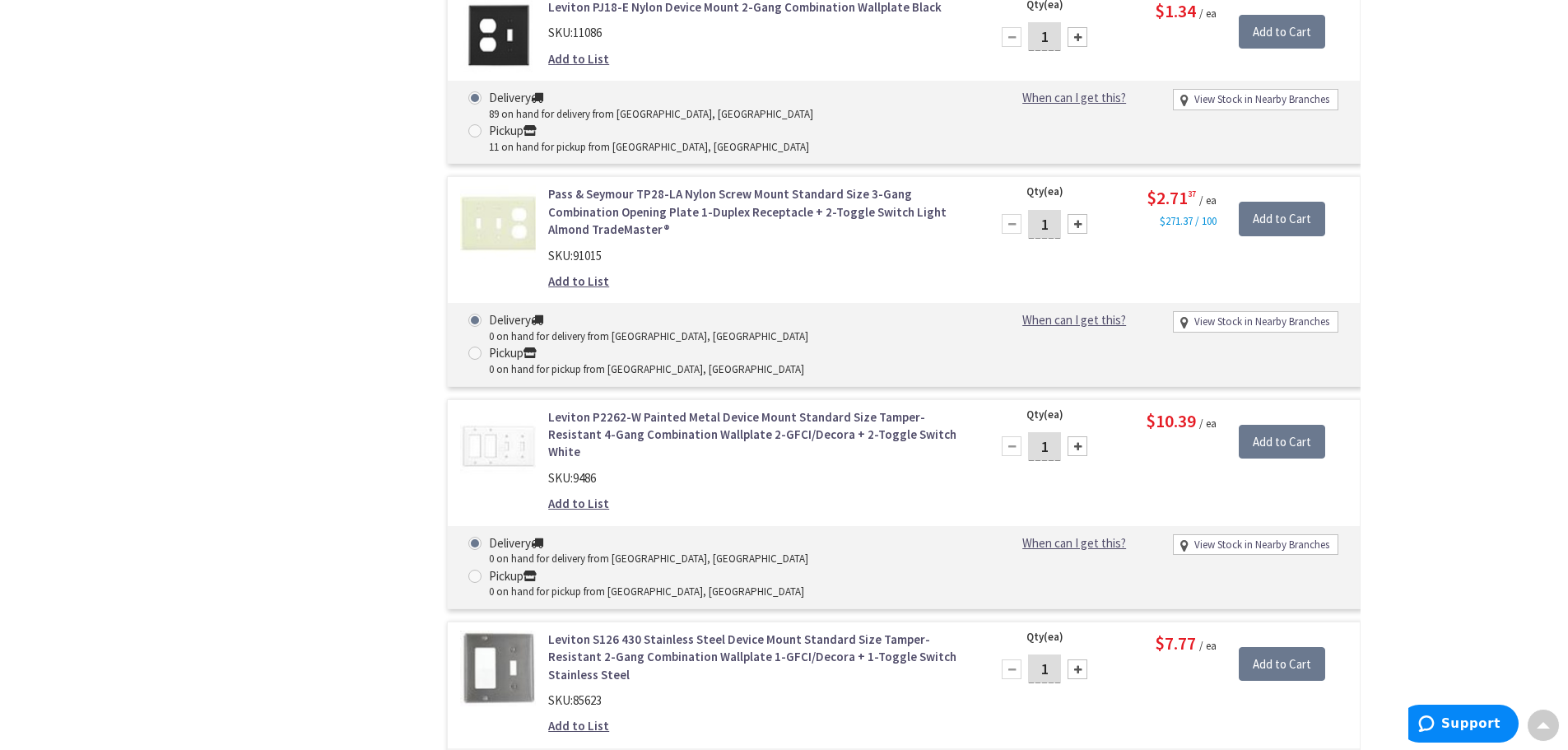
scroll to position [14733, 0]
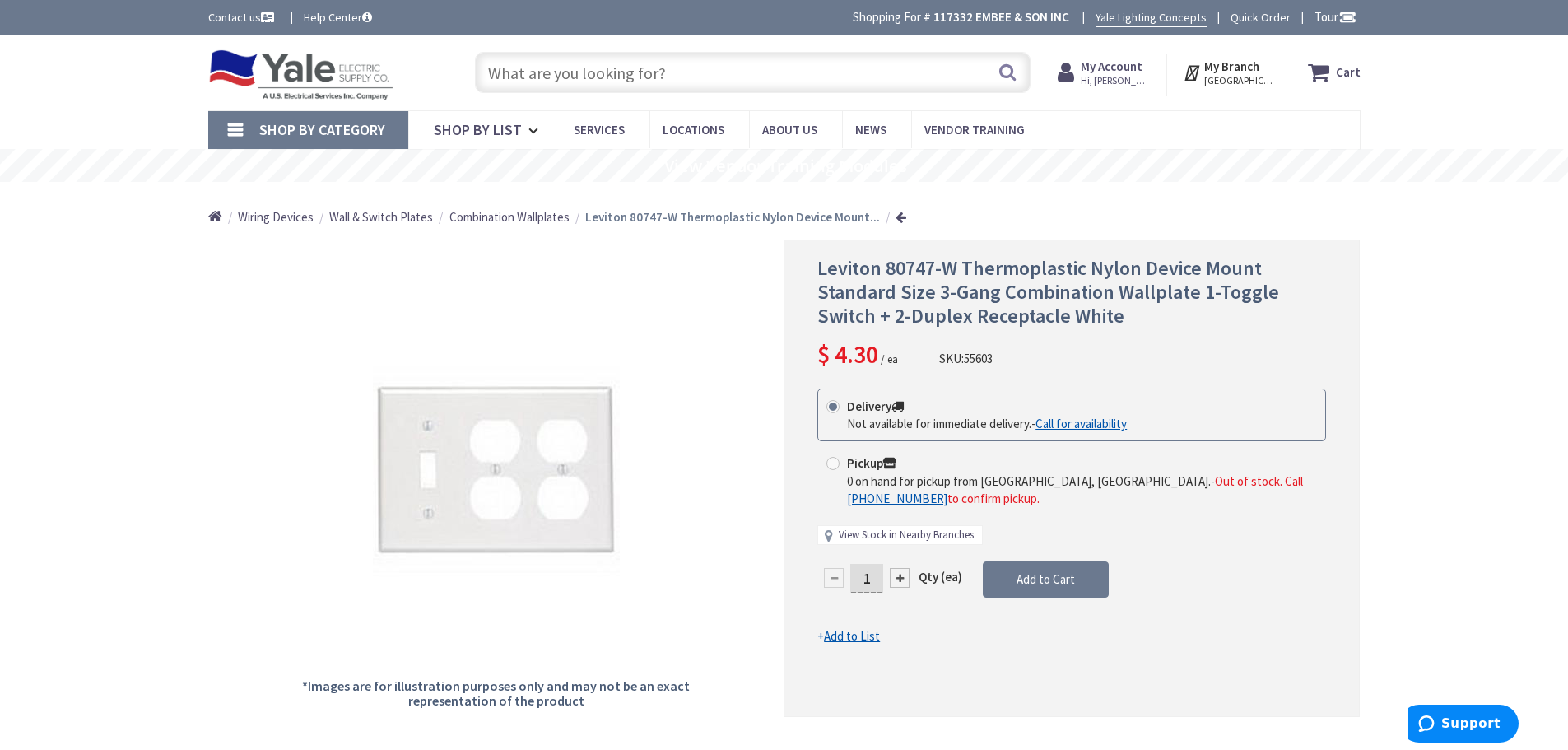
click at [902, 528] on link "View Stock in Nearby Branches" at bounding box center [906, 535] width 135 height 15
select select "data-availability"
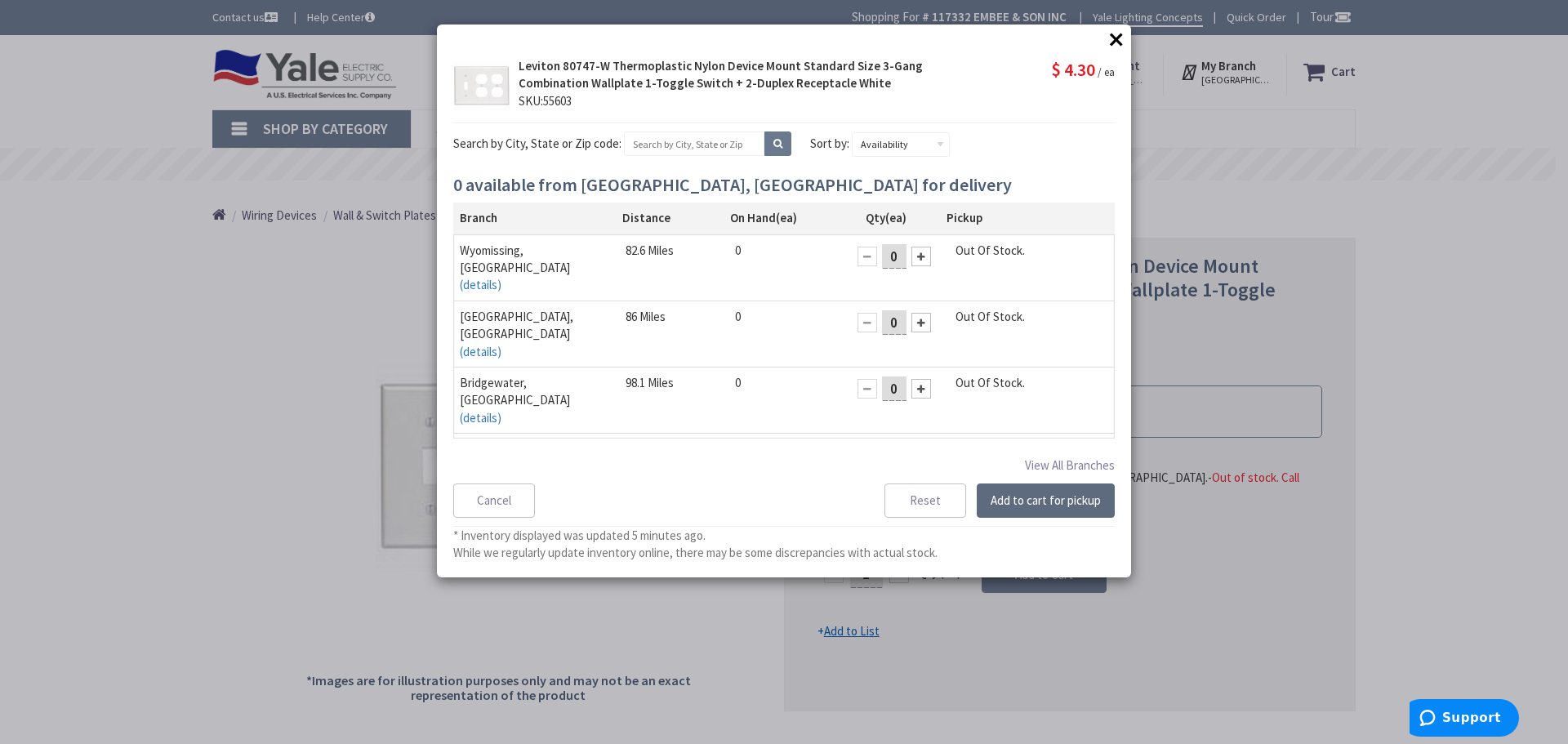
click at [1052, 506] on button "Add to cart for pickup" at bounding box center [1045, 500] width 138 height 35
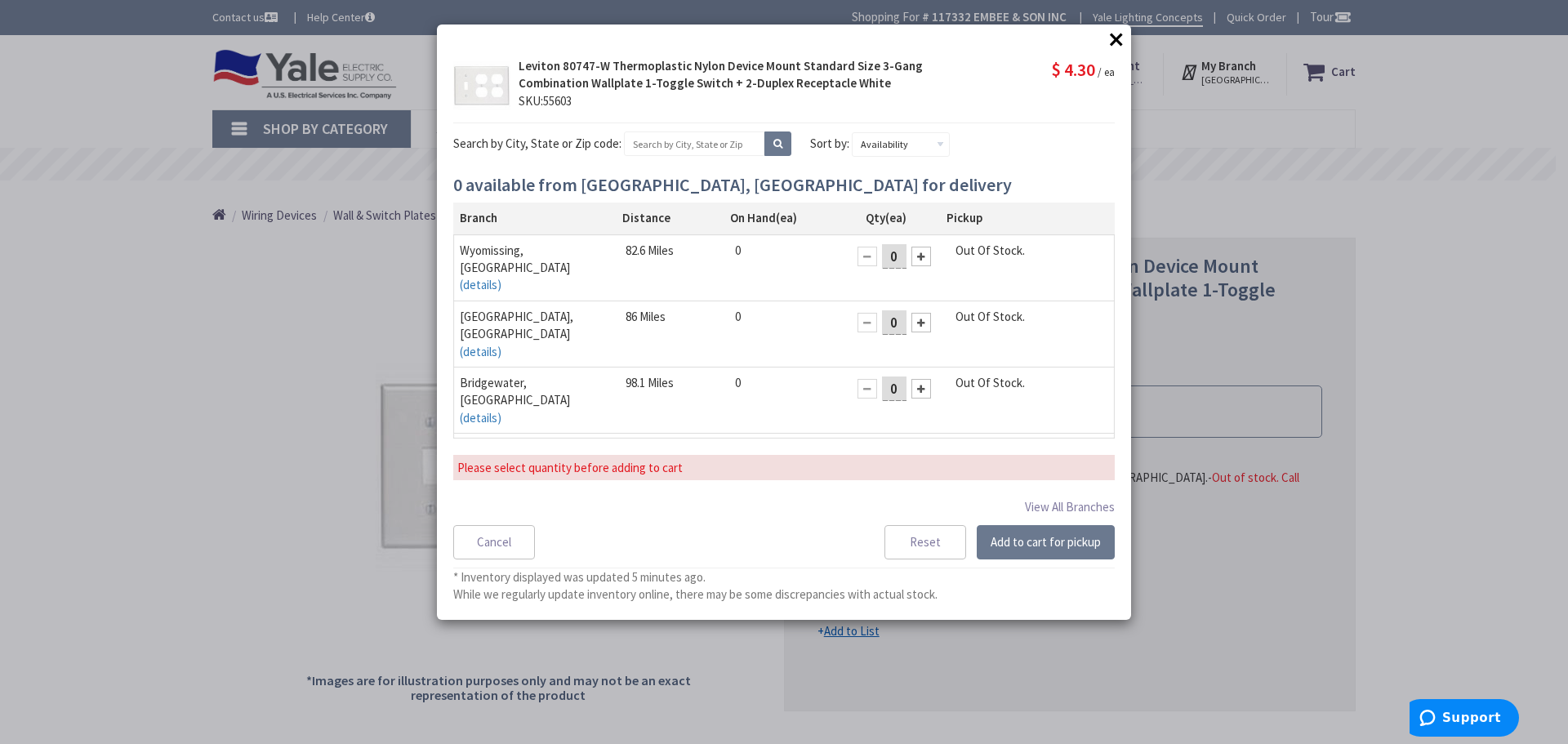
click at [1108, 39] on button "×" at bounding box center [1117, 39] width 25 height 25
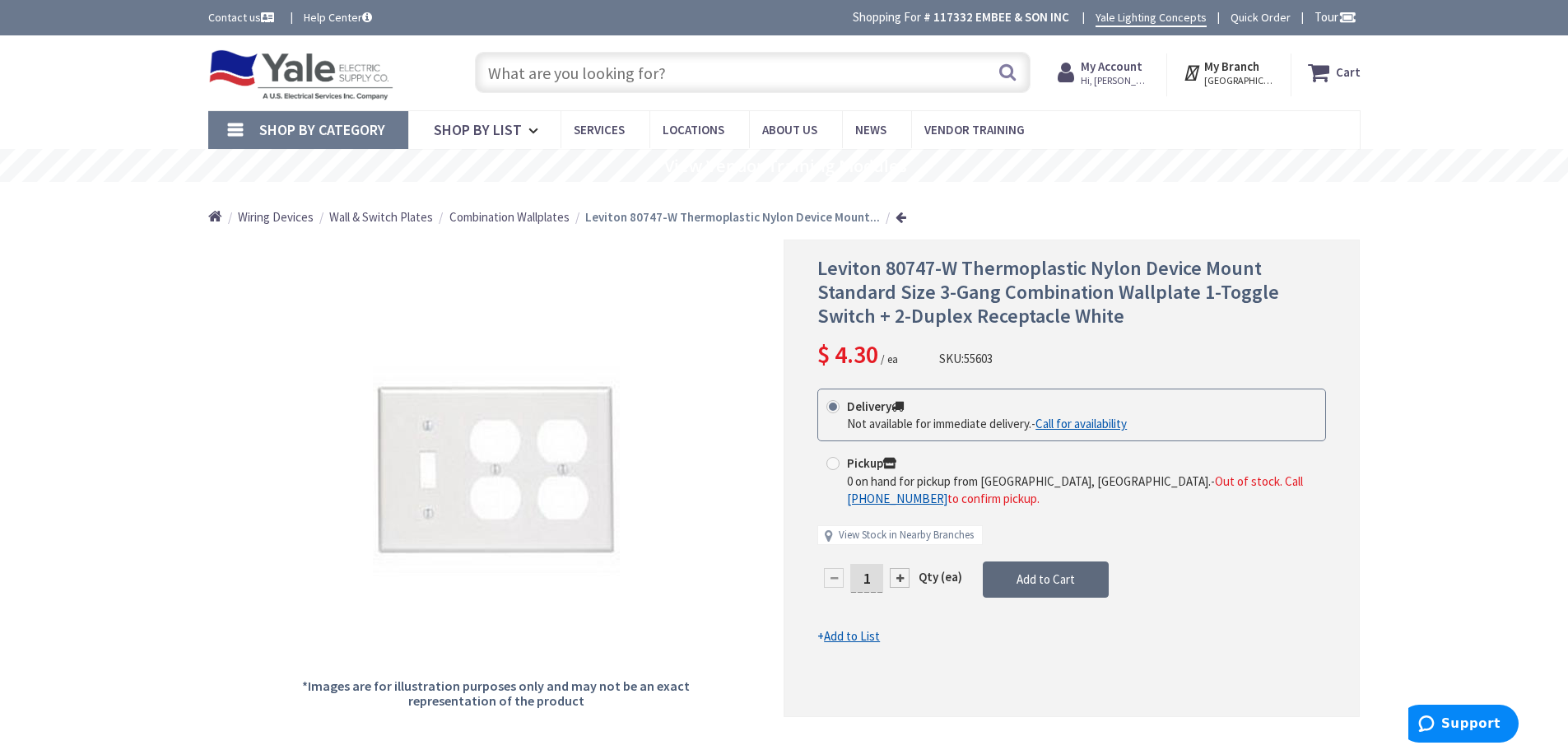
click at [1032, 573] on button "Add to Cart" at bounding box center [1045, 580] width 126 height 36
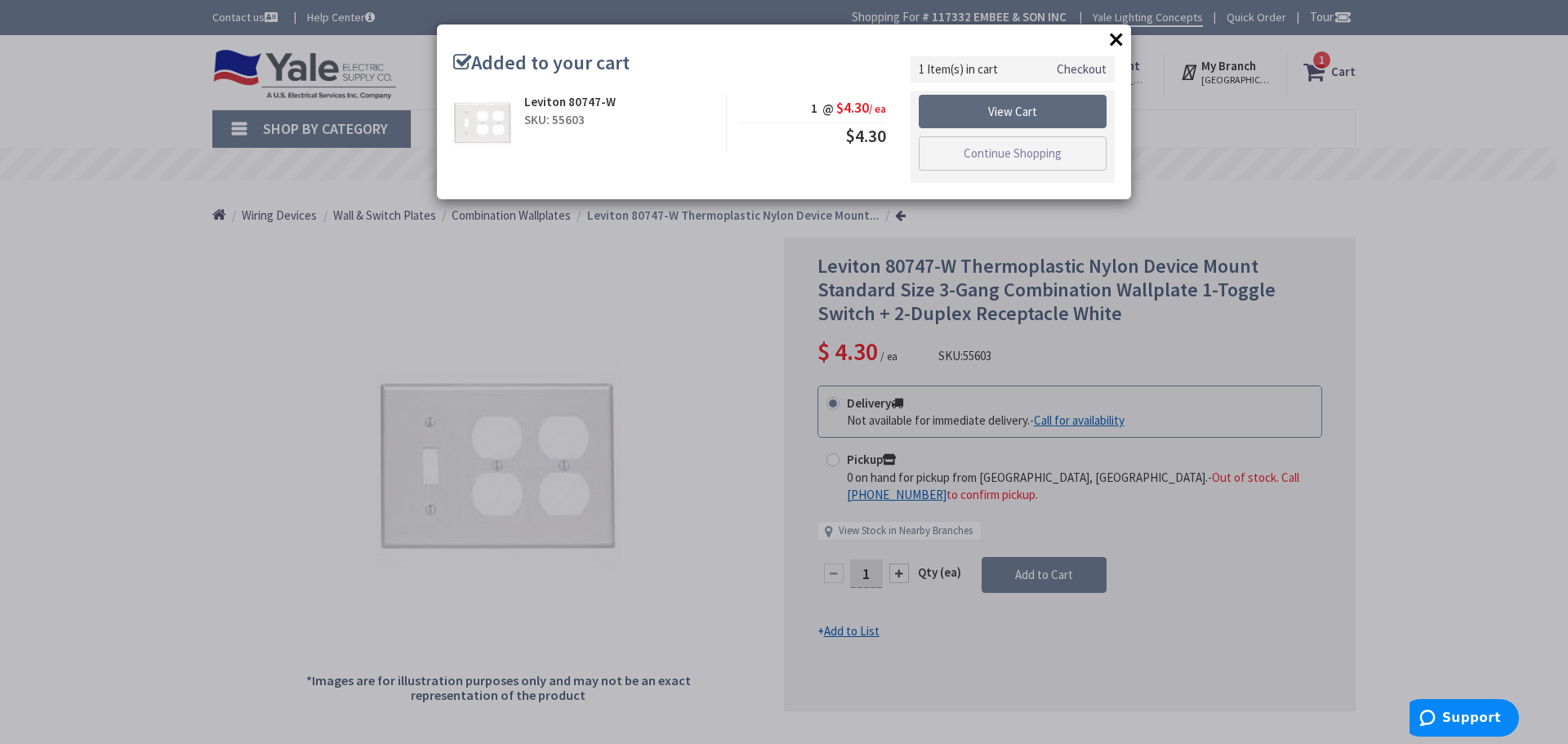
click at [1028, 108] on link "View Cart" at bounding box center [1012, 111] width 188 height 35
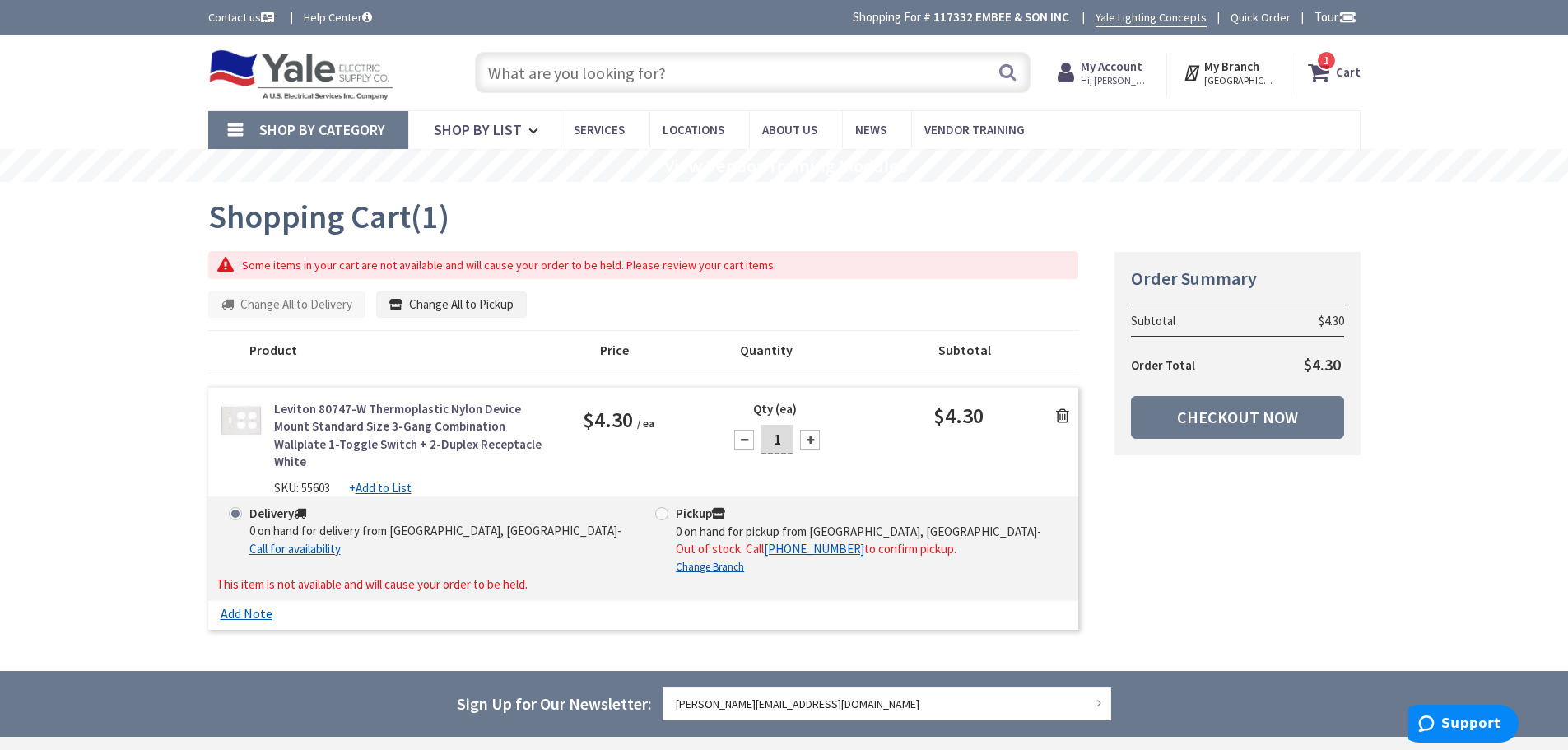
click at [332, 423] on link "Leviton 80747-W Thermoplastic Nylon Device Mount Standard Size 3-Gang Combinati…" at bounding box center [416, 435] width 284 height 71
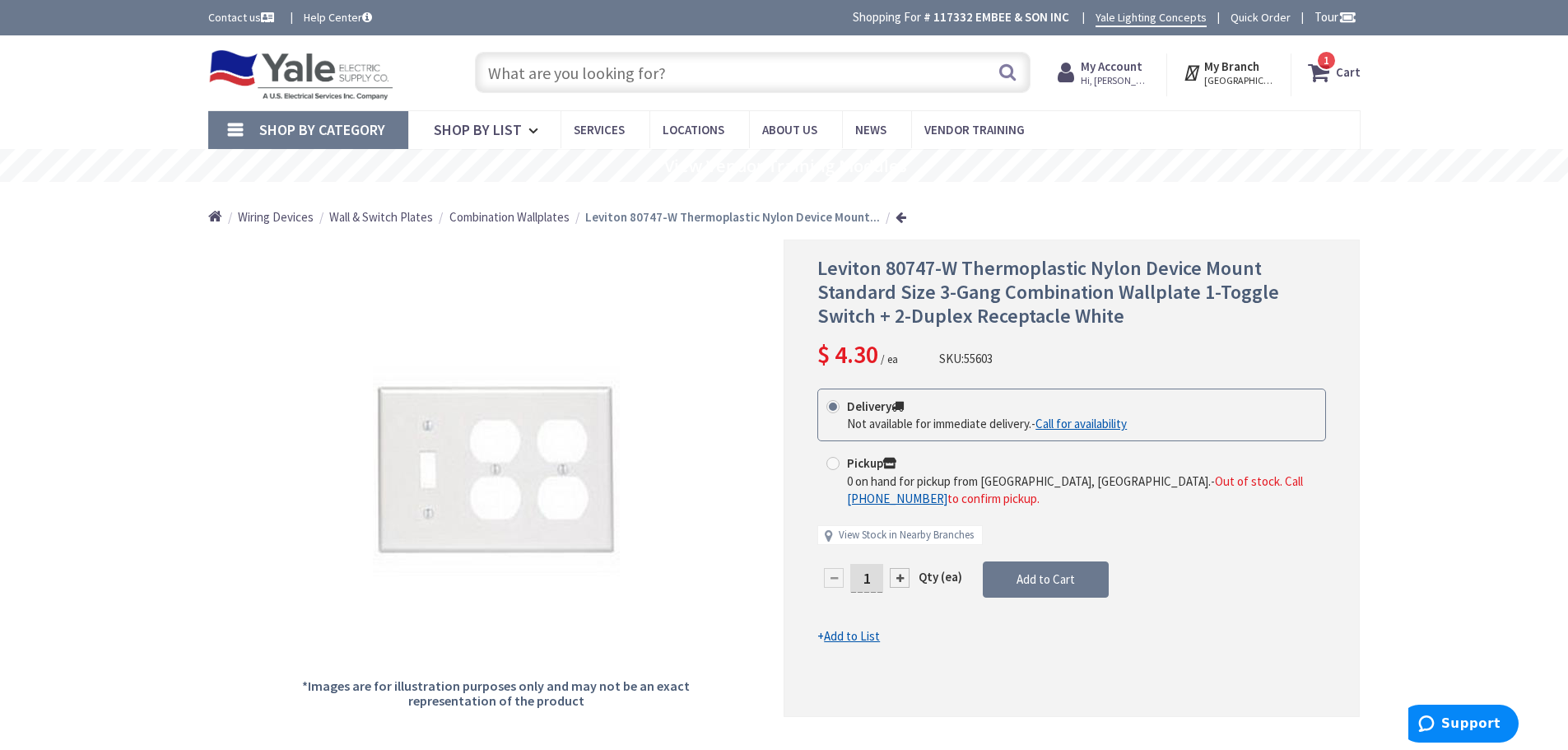
click at [1335, 67] on span "1 1 items" at bounding box center [1326, 60] width 21 height 21
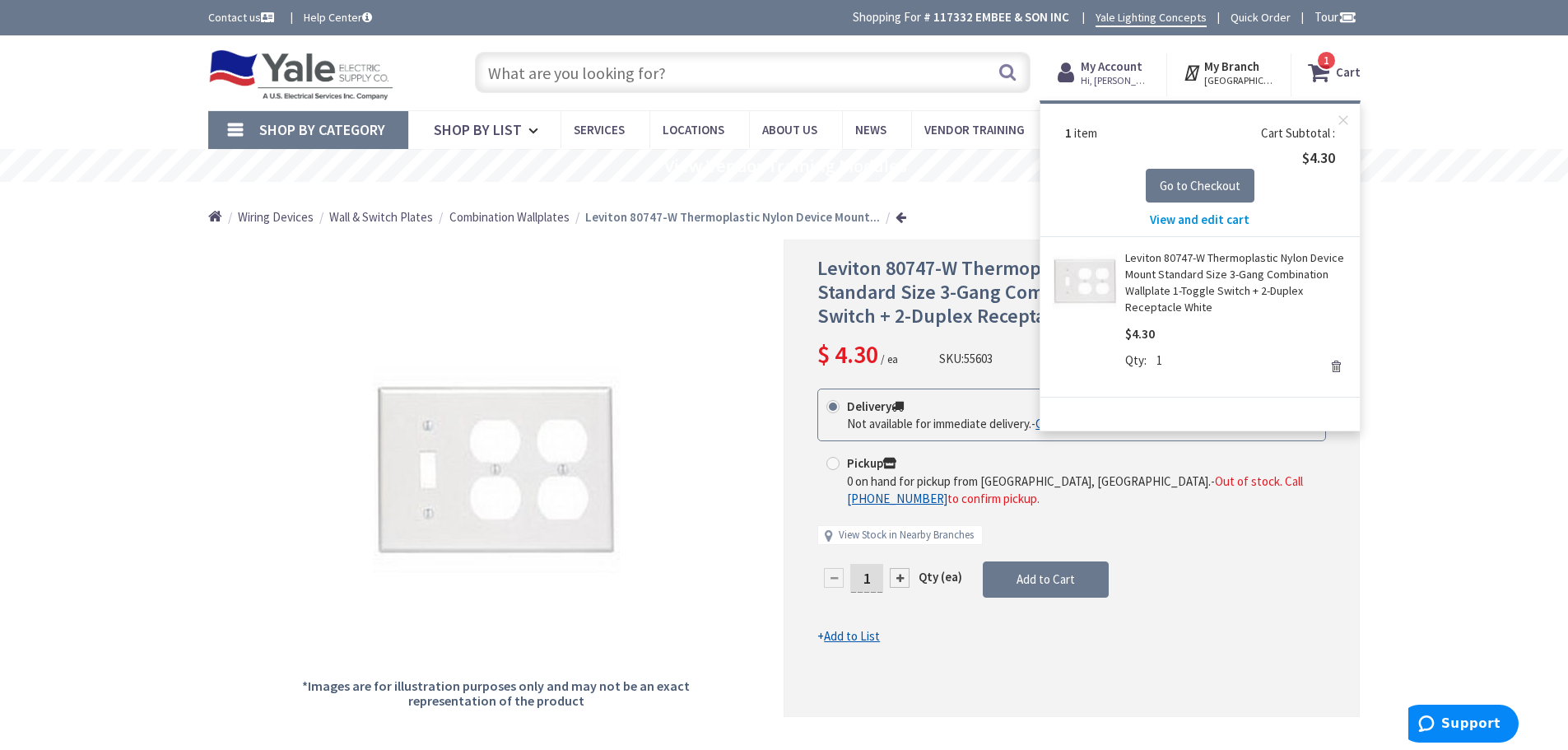
click at [1337, 364] on link "Remove" at bounding box center [1336, 366] width 23 height 23
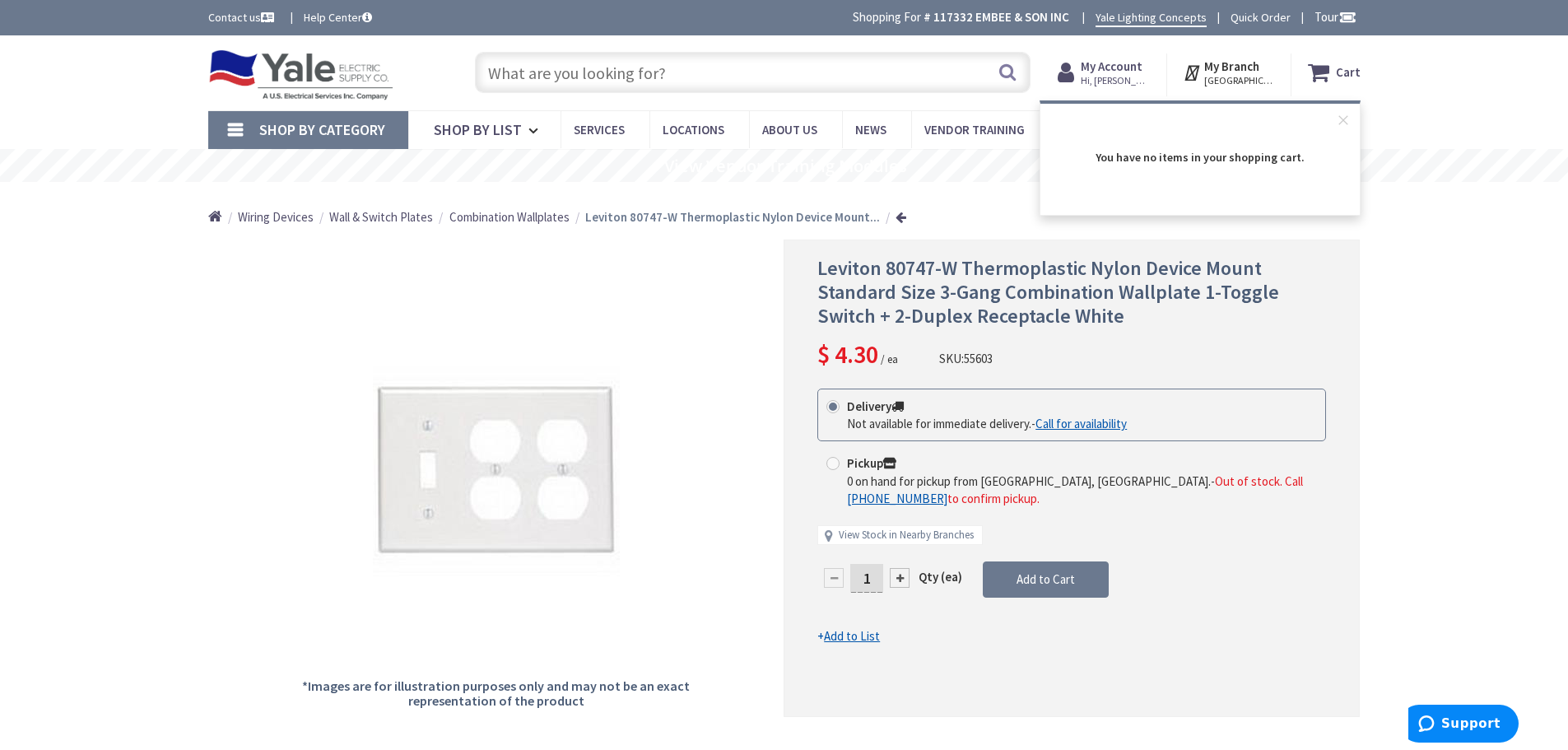
click at [1129, 78] on span "Hi, [PERSON_NAME]" at bounding box center [1116, 81] width 70 height 13
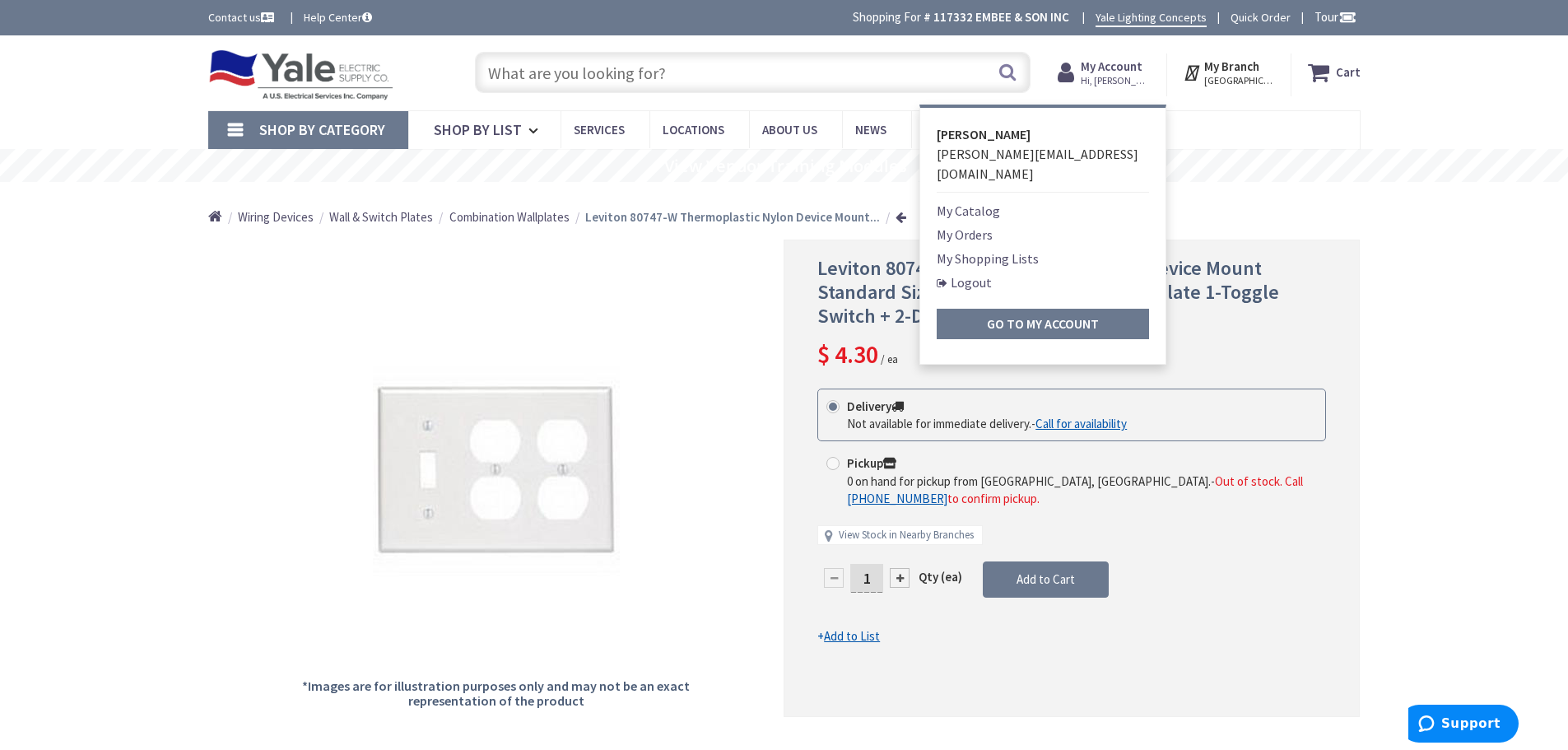
click at [990, 273] on link "Logout" at bounding box center [963, 283] width 55 height 20
